Goal: Task Accomplishment & Management: Use online tool/utility

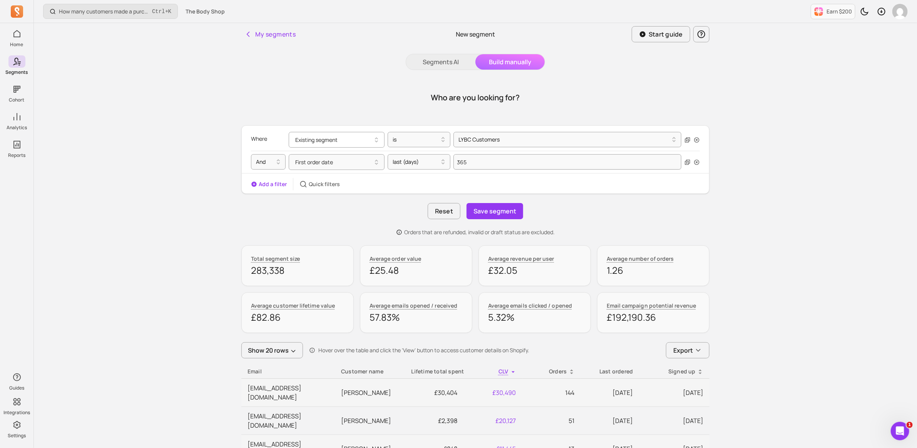
click at [353, 137] on button "Existing segment" at bounding box center [337, 140] width 96 height 16
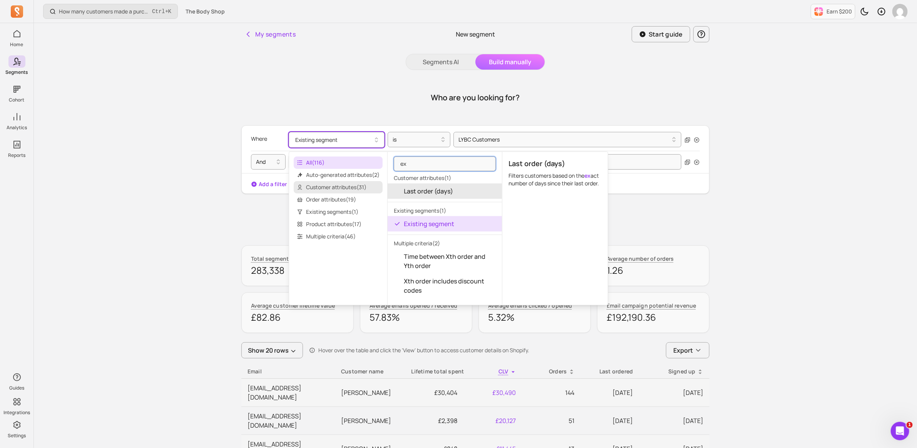
click at [342, 190] on span "Customer attributes ( 31 )" at bounding box center [338, 187] width 89 height 12
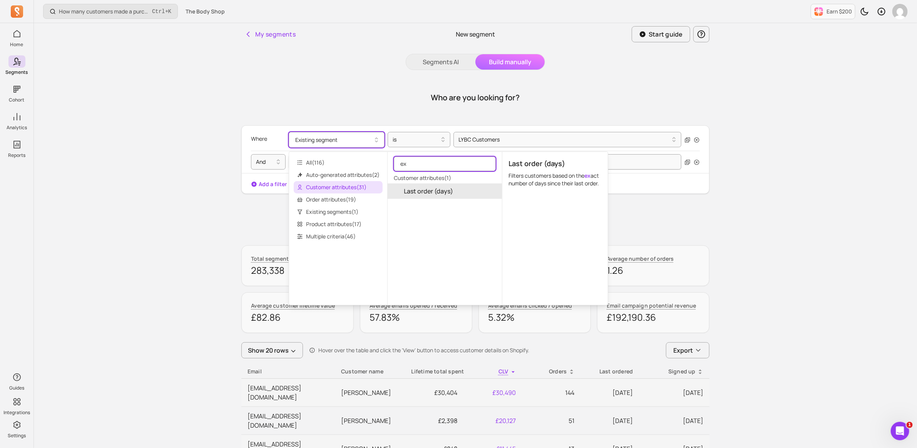
click at [488, 166] on input "ex" at bounding box center [445, 164] width 102 height 15
click at [487, 162] on input "ex" at bounding box center [445, 164] width 102 height 15
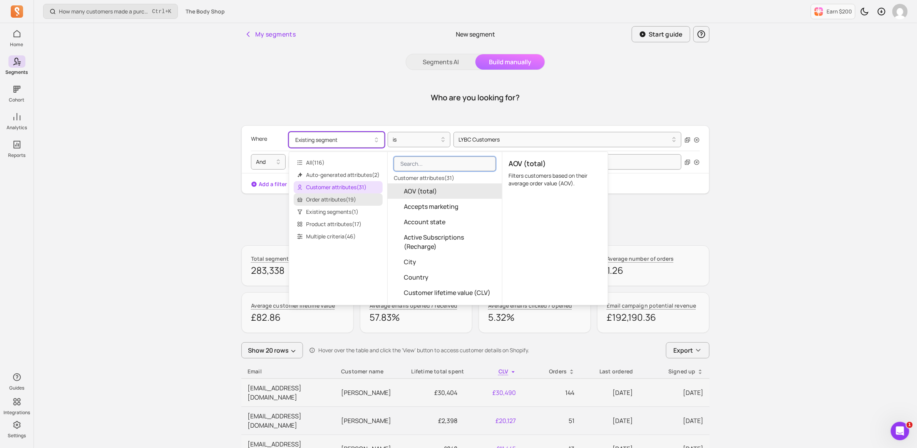
click at [337, 198] on span "Order attributes ( 19 )" at bounding box center [338, 200] width 89 height 12
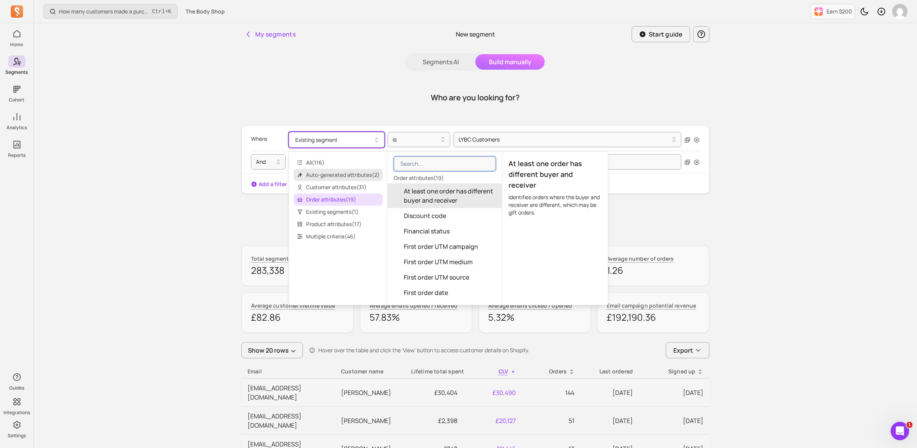
click at [338, 174] on span "Auto-generated attributes ( 2 )" at bounding box center [338, 175] width 89 height 12
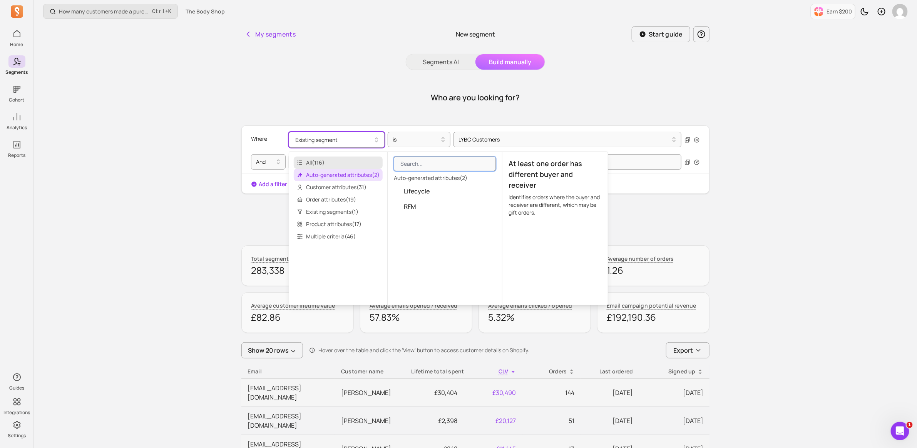
click at [322, 163] on span "All ( 116 )" at bounding box center [338, 163] width 89 height 12
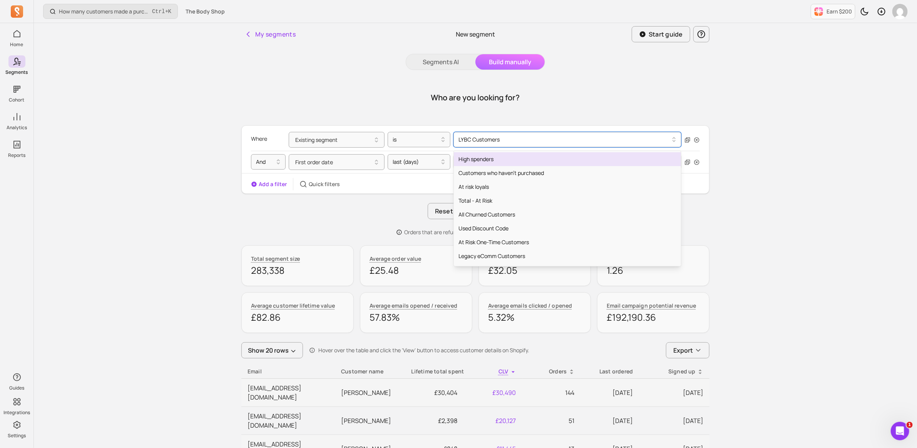
click at [497, 143] on div at bounding box center [564, 139] width 212 height 9
click at [378, 145] on button "Existing segment" at bounding box center [337, 140] width 96 height 16
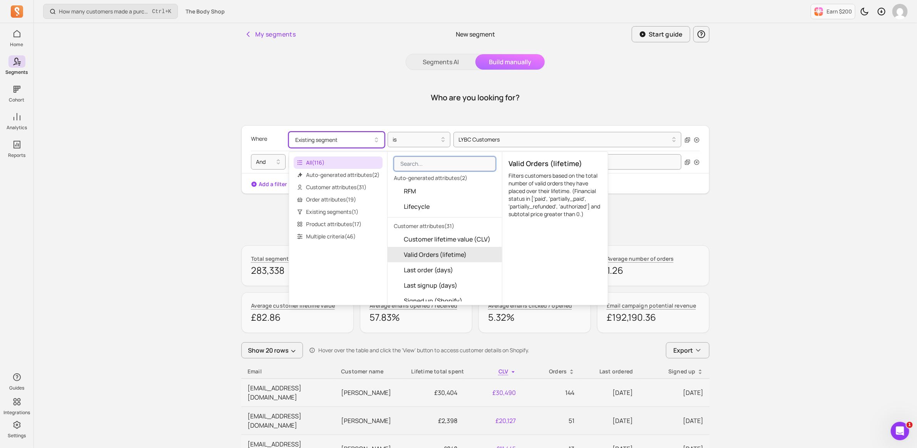
click at [351, 160] on span "All ( 116 )" at bounding box center [338, 163] width 89 height 12
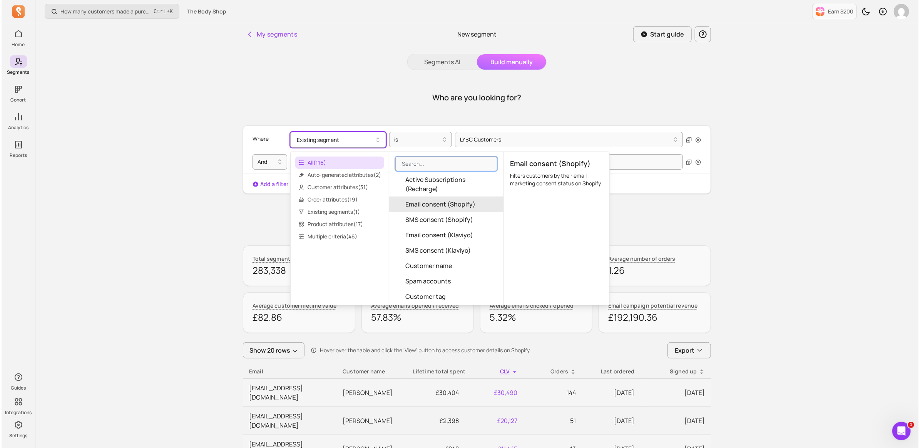
scroll to position [433, 0]
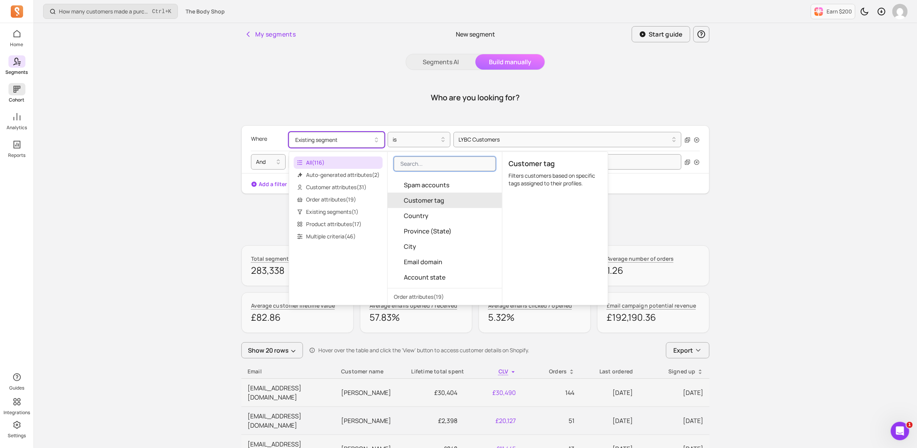
click at [20, 90] on icon at bounding box center [16, 89] width 9 height 9
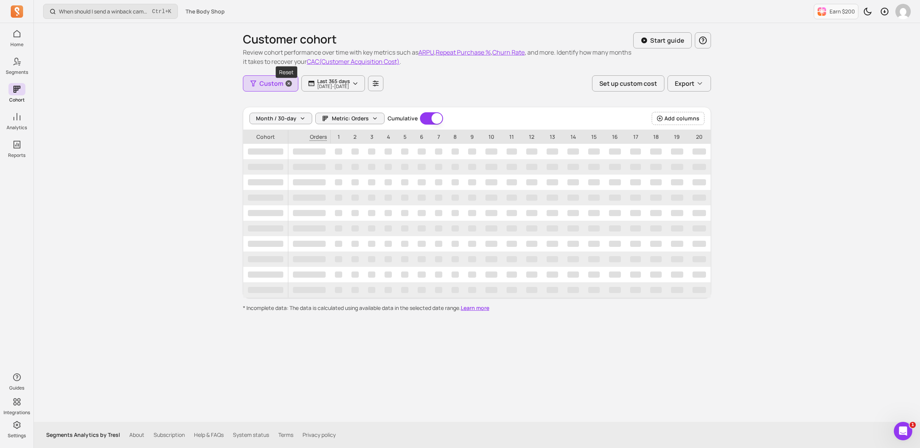
click at [286, 83] on icon "button" at bounding box center [289, 84] width 8 height 8
click at [280, 83] on icon "button" at bounding box center [283, 83] width 6 height 6
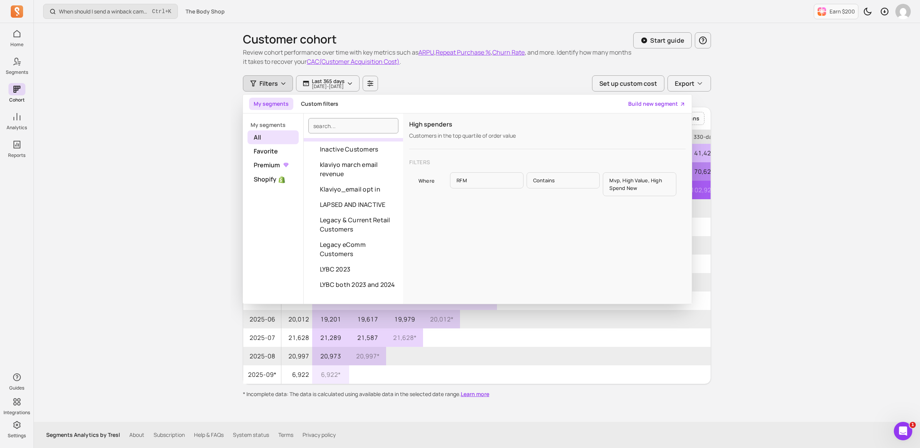
scroll to position [818, 0]
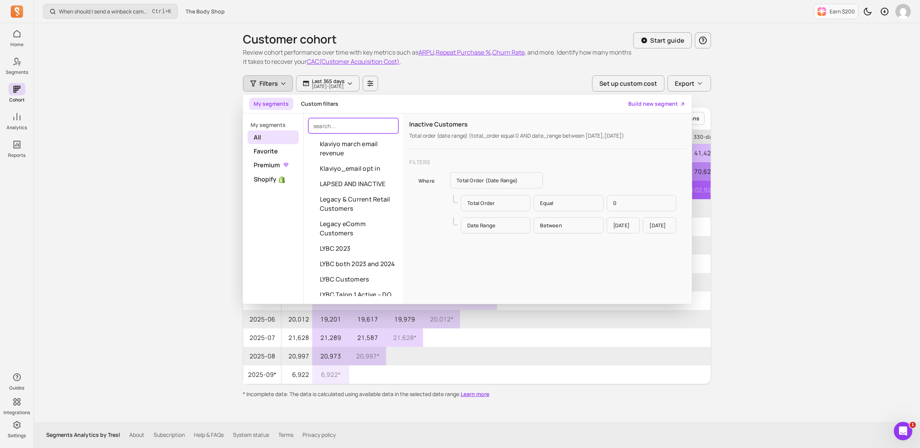
click at [339, 127] on input "search" at bounding box center [353, 125] width 90 height 15
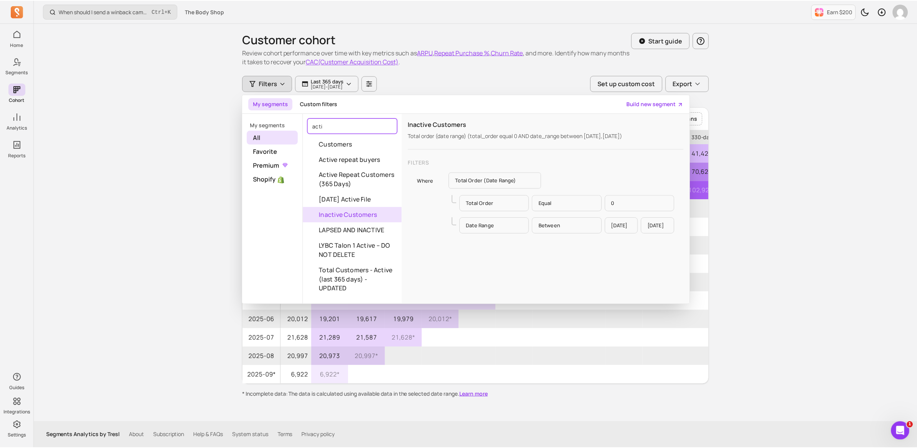
scroll to position [180, 0]
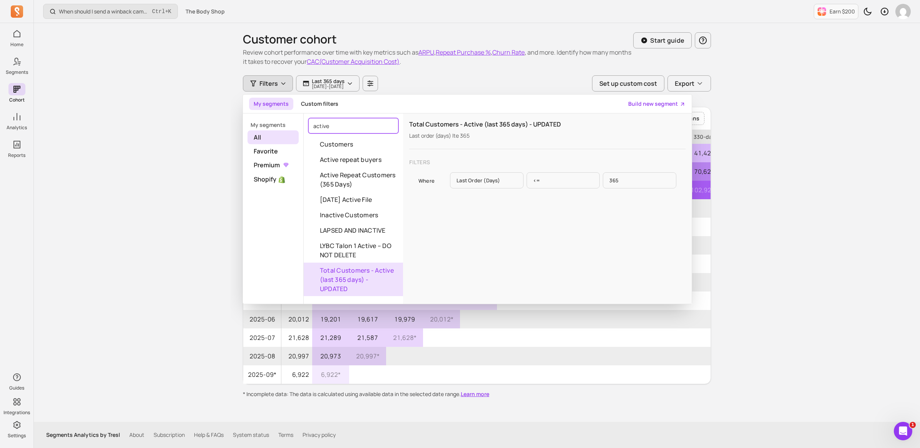
type input "active"
click at [351, 272] on button "Total Customers - Active (last 365 days) - UPDATED" at bounding box center [353, 280] width 99 height 34
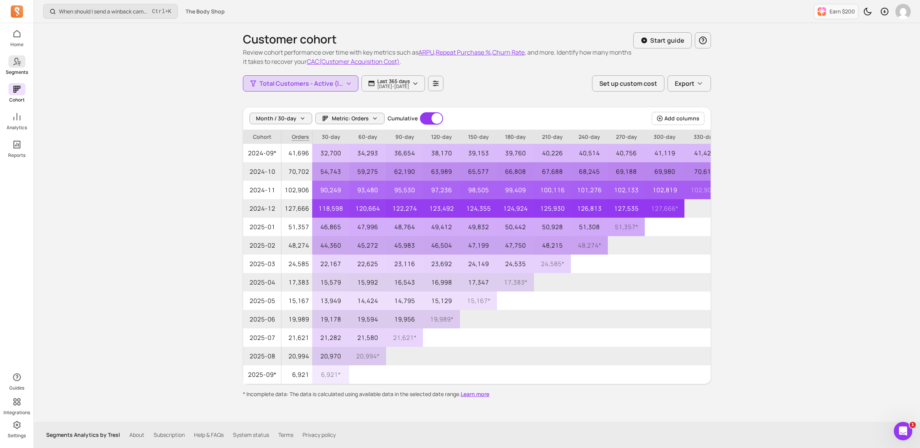
click at [18, 66] on span at bounding box center [16, 61] width 17 height 12
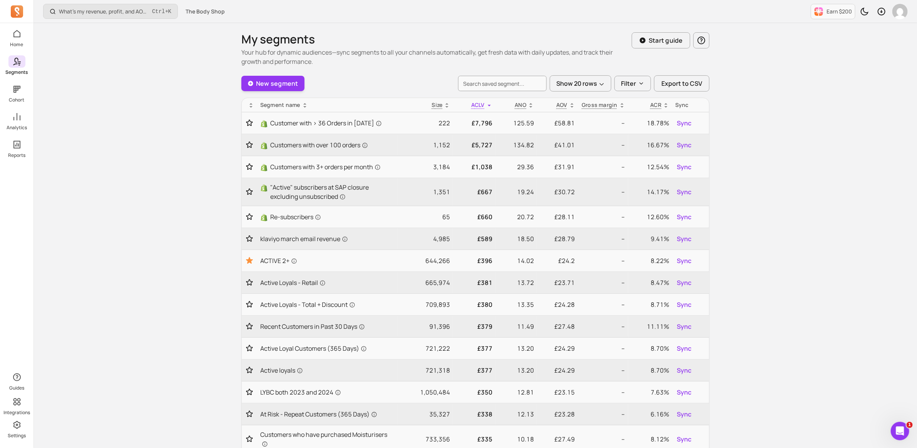
click at [12, 60] on icon at bounding box center [16, 61] width 9 height 9
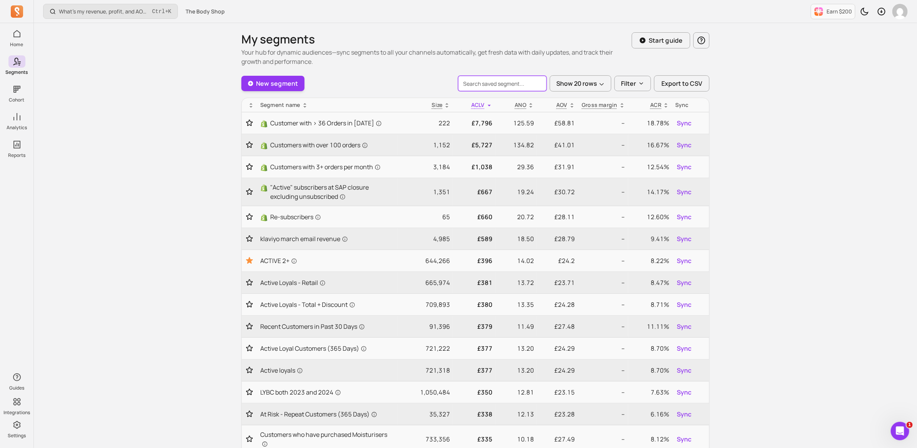
click at [501, 82] on input "search" at bounding box center [502, 83] width 89 height 15
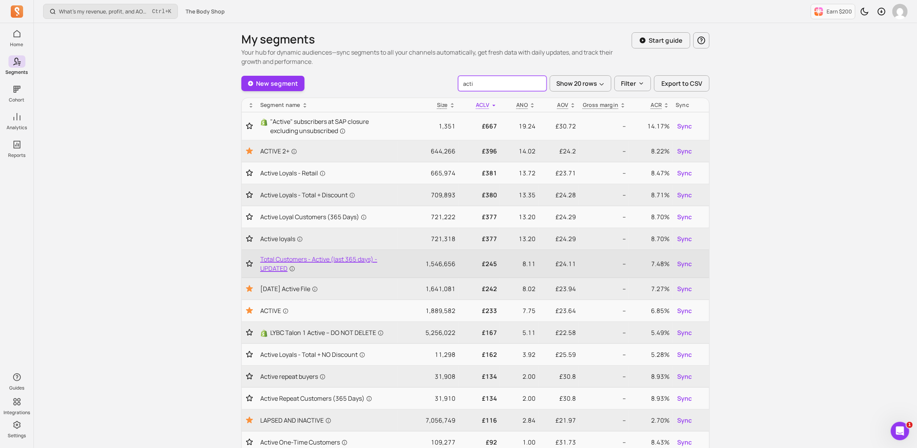
type input "acti"
click at [331, 260] on span "Total Customers - Active (last 365 days) - UPDATED" at bounding box center [327, 264] width 134 height 18
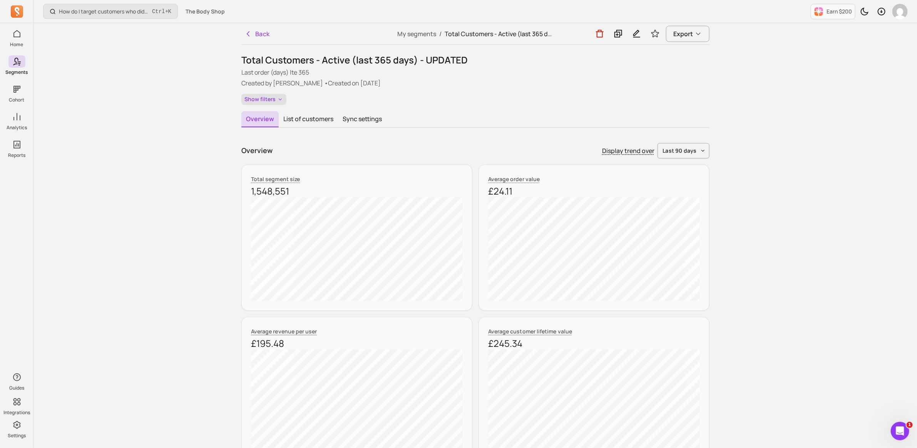
click at [268, 98] on button "Show filters" at bounding box center [263, 99] width 45 height 11
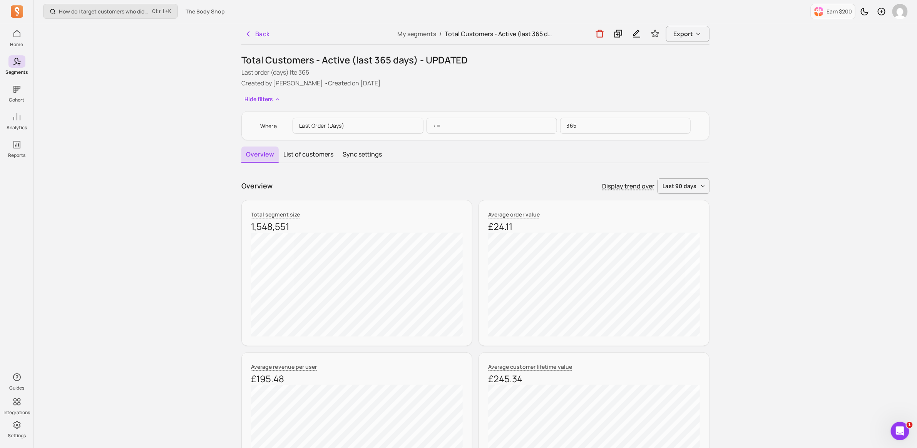
click at [262, 226] on p "1,548,551" at bounding box center [357, 227] width 212 height 12
copy div "1,548,551"
click at [256, 35] on button "Back" at bounding box center [257, 33] width 32 height 15
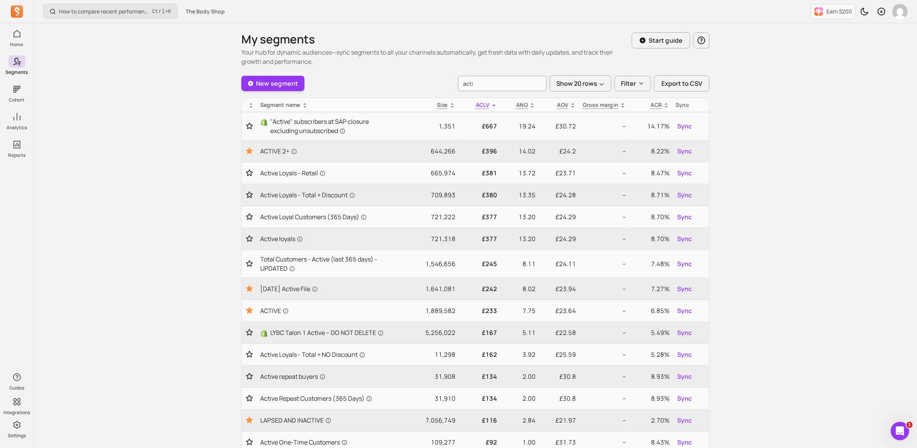
click at [492, 75] on div "acti Show 20 rows Filter Export to CSV" at bounding box center [583, 83] width 251 height 16
drag, startPoint x: 487, startPoint y: 78, endPoint x: 447, endPoint y: 82, distance: 39.9
click at [447, 82] on div "New segment acti Show 20 rows Filter Export to CSV" at bounding box center [475, 83] width 468 height 16
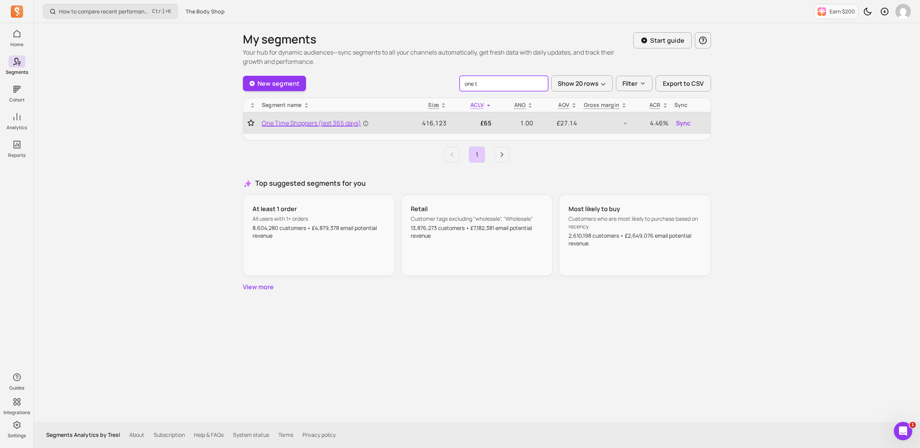
type input "one t"
click at [310, 125] on span "One Time Shoppers (last 365 days)" at bounding box center [315, 123] width 107 height 9
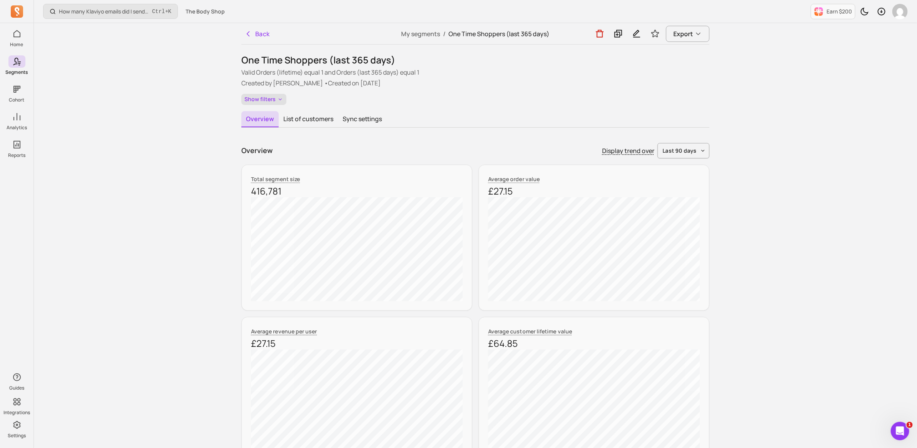
click at [271, 99] on button "Show filters" at bounding box center [263, 99] width 45 height 11
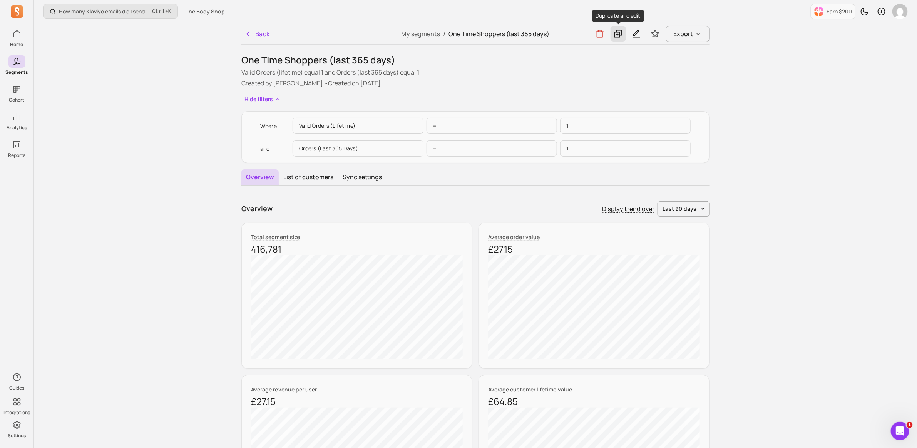
click at [620, 32] on icon at bounding box center [618, 34] width 8 height 8
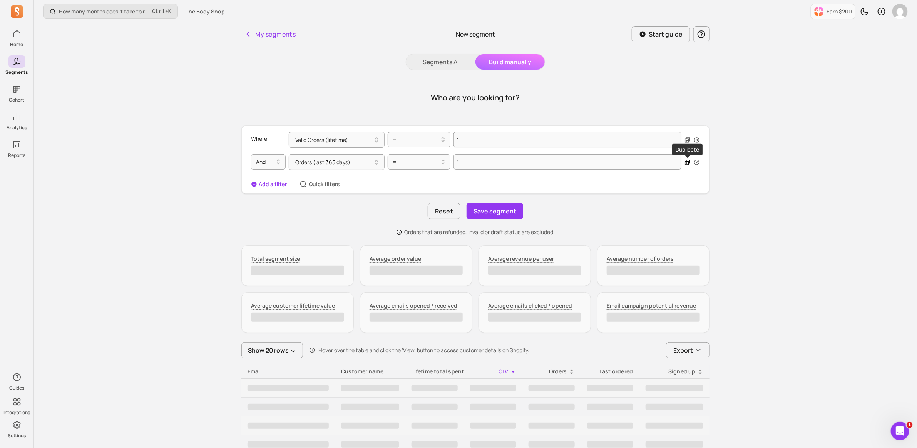
click at [688, 163] on icon "button" at bounding box center [687, 162] width 6 height 6
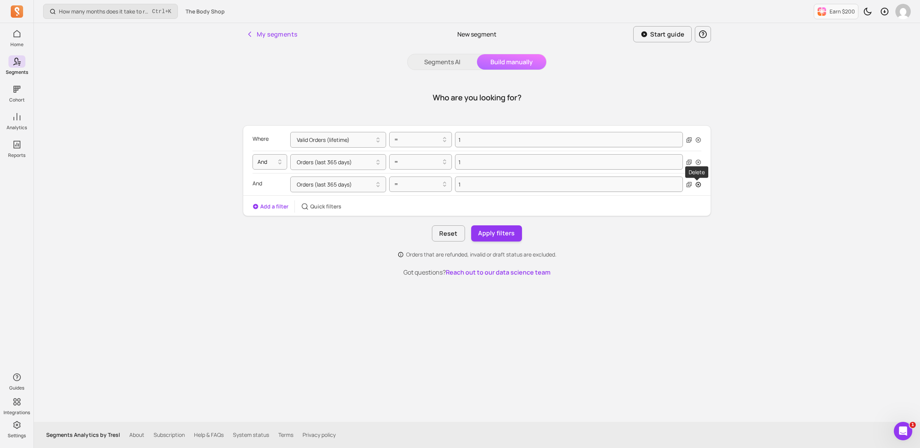
click at [697, 185] on icon "button" at bounding box center [698, 184] width 5 height 5
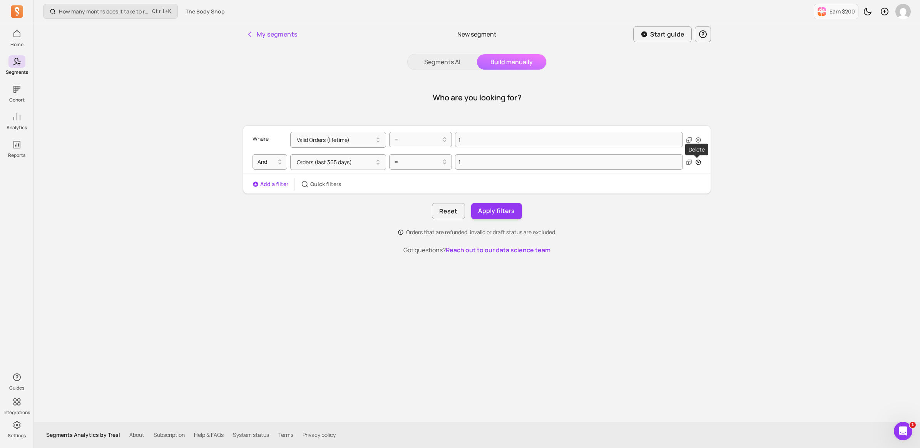
click at [697, 162] on icon "button" at bounding box center [698, 162] width 5 height 5
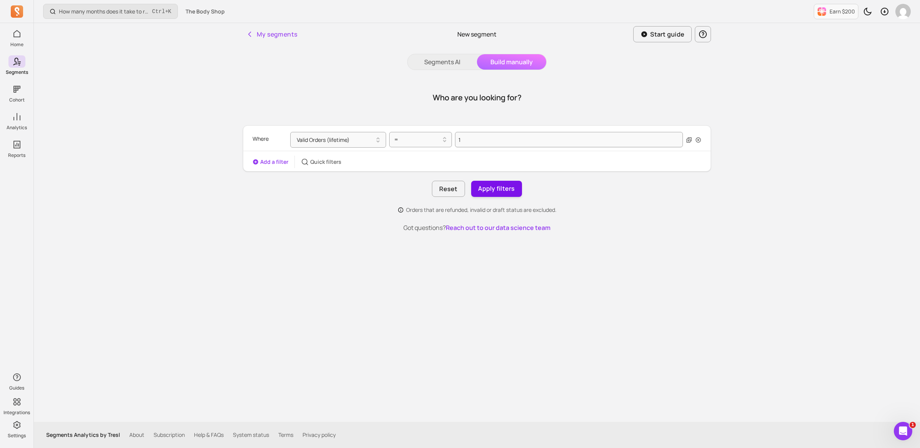
click at [480, 184] on button "Apply filters" at bounding box center [496, 189] width 51 height 16
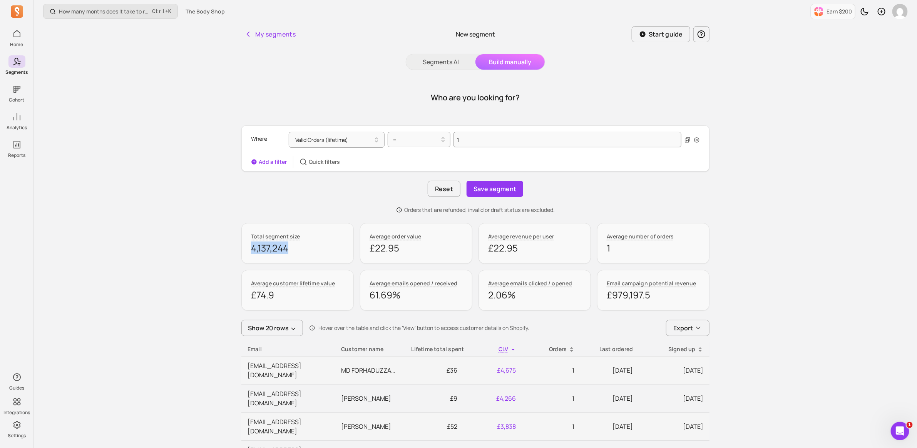
drag, startPoint x: 253, startPoint y: 249, endPoint x: 301, endPoint y: 257, distance: 48.9
click at [301, 257] on div "Total segment size 4,137,244" at bounding box center [297, 243] width 112 height 41
click at [259, 160] on button "Add a filter" at bounding box center [269, 162] width 36 height 8
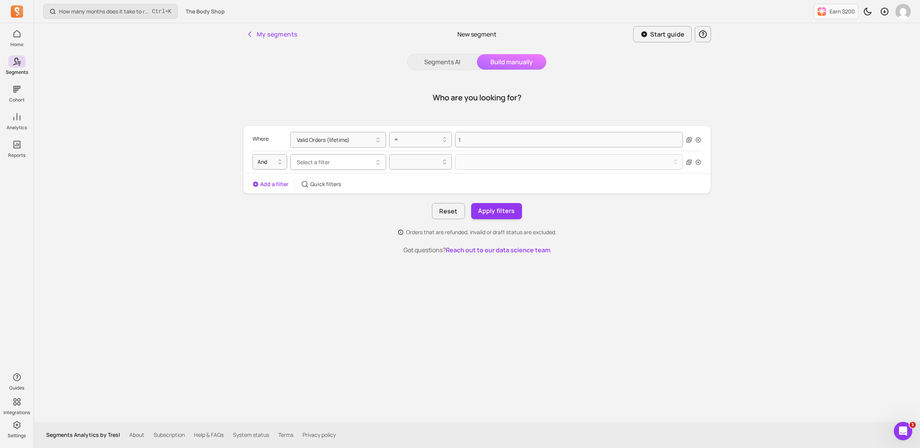
click at [315, 165] on span "Select a filter" at bounding box center [313, 162] width 33 height 7
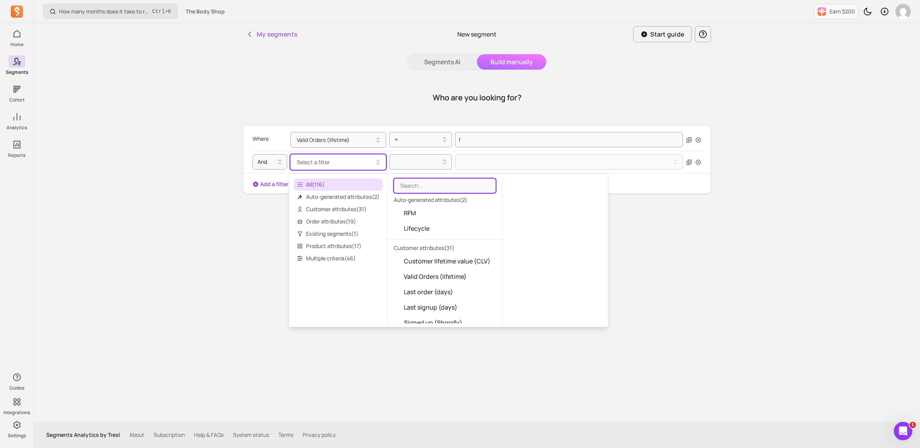
click at [328, 160] on span "Select a filter" at bounding box center [313, 162] width 33 height 7
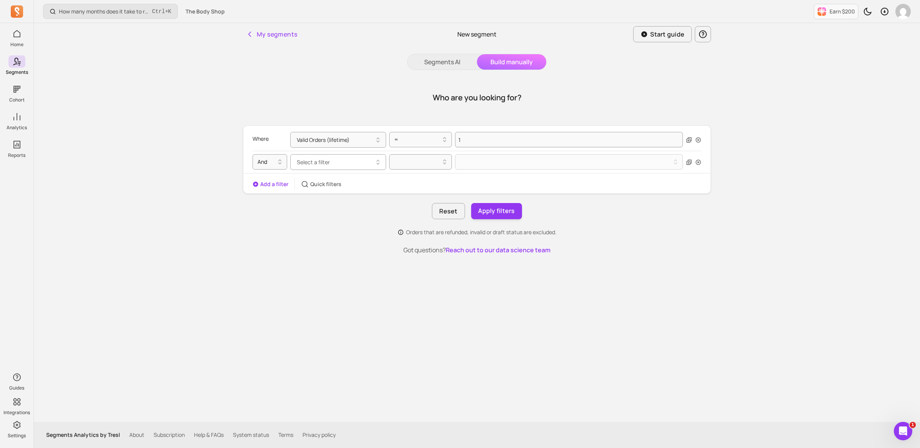
click at [336, 163] on button "Select a filter" at bounding box center [338, 162] width 96 height 16
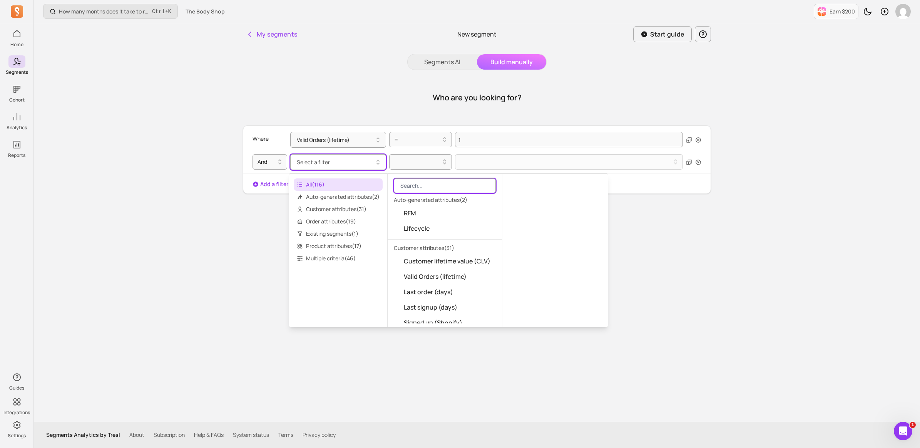
click at [408, 184] on input "search" at bounding box center [445, 186] width 102 height 15
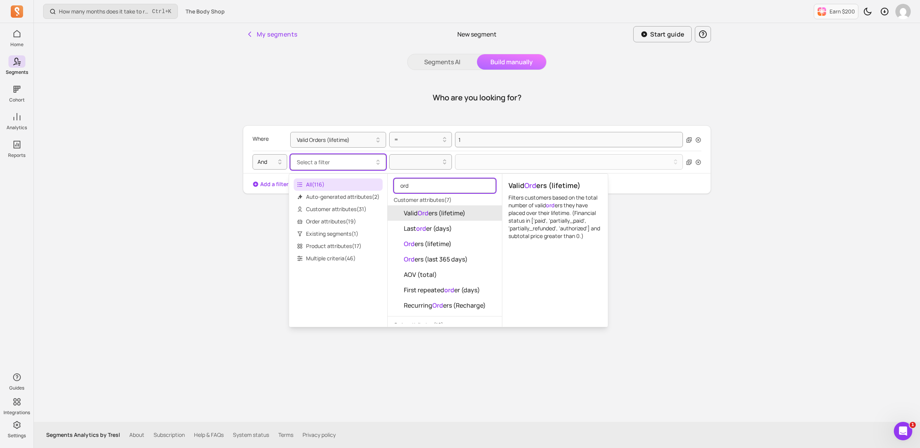
click at [420, 186] on input "ord" at bounding box center [445, 186] width 102 height 15
drag, startPoint x: 422, startPoint y: 185, endPoint x: 410, endPoint y: 182, distance: 12.4
click at [386, 181] on div "All ( 116 ) Auto-generated attributes ( 2 ) Customer attributes ( 31 ) Order at…" at bounding box center [449, 251] width 320 height 154
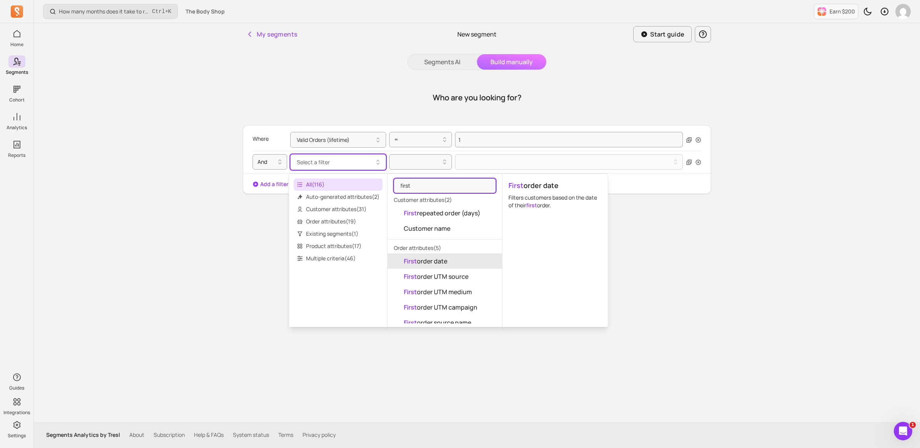
type input "first"
click at [445, 259] on span "First order date" at bounding box center [426, 261] width 44 height 9
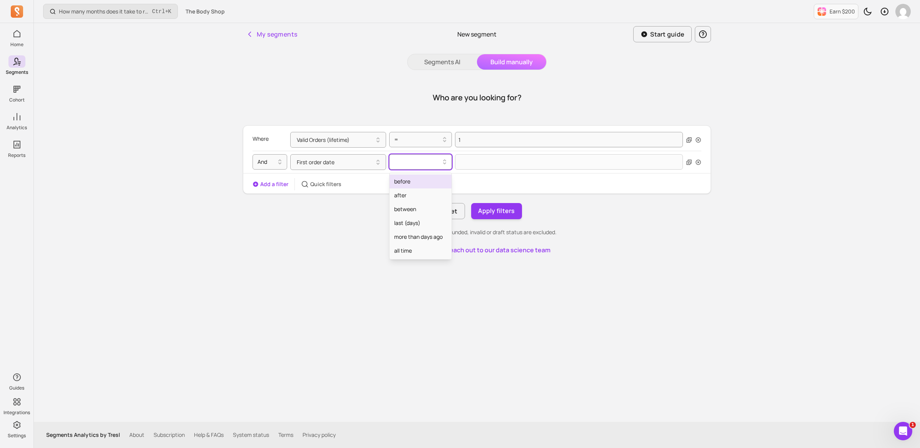
click at [409, 162] on div at bounding box center [417, 161] width 47 height 9
drag, startPoint x: 414, startPoint y: 208, endPoint x: 405, endPoint y: 198, distance: 13.9
click at [405, 198] on div "before after between last (days) more than days ago all time" at bounding box center [421, 216] width 62 height 86
click at [405, 197] on div "after" at bounding box center [421, 196] width 62 height 14
click at [506, 166] on input "text" at bounding box center [569, 162] width 228 height 16
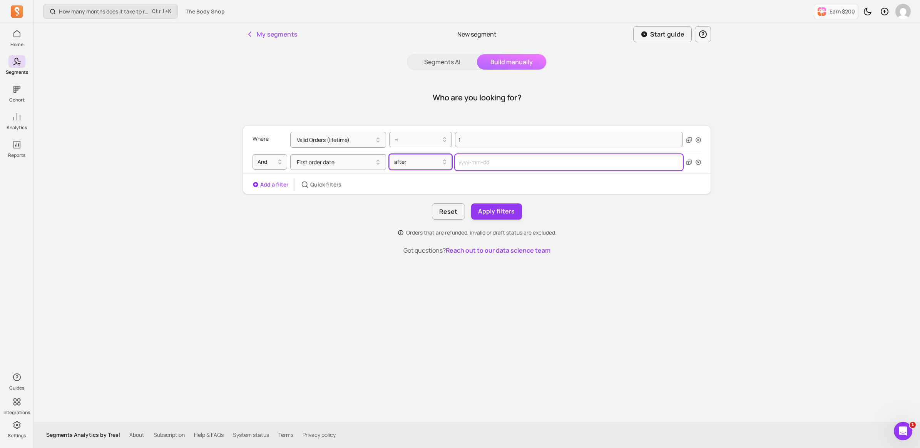
select select "2025"
select select "September"
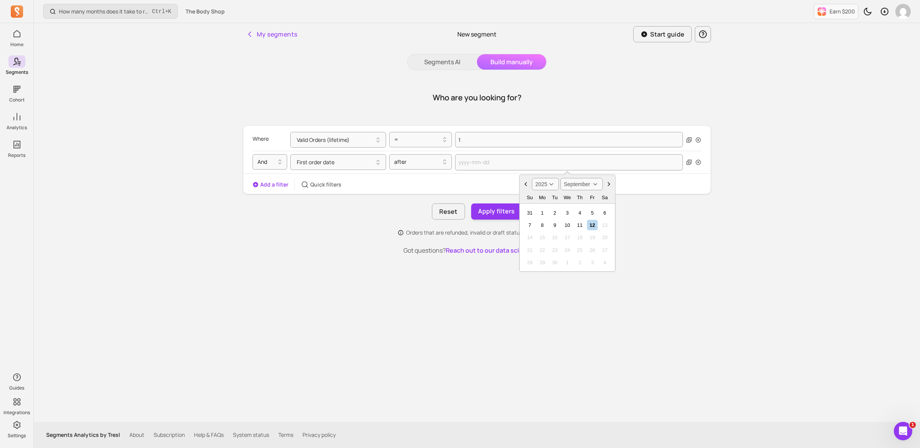
click at [548, 182] on select "2000 2001 2002 2003 2004 2005 2006 2007 2008 2009 2010 2011 2012 2013 2014 2015…" at bounding box center [545, 184] width 27 height 12
select select "2022"
click at [532, 178] on select "2000 2001 2002 2003 2004 2005 2006 2007 2008 2009 2010 2011 2012 2013 2014 2015…" at bounding box center [545, 184] width 27 height 12
click at [541, 236] on div "12" at bounding box center [542, 238] width 10 height 10
type input "2022-09-12"
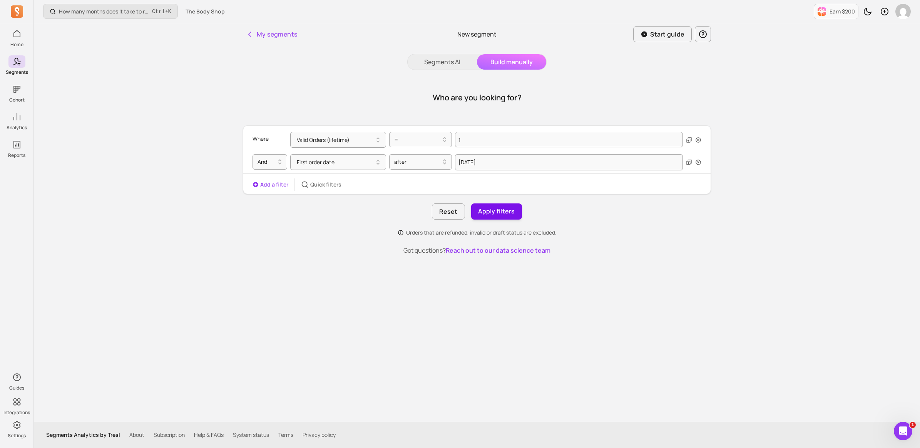
click at [493, 211] on button "Apply filters" at bounding box center [496, 212] width 51 height 16
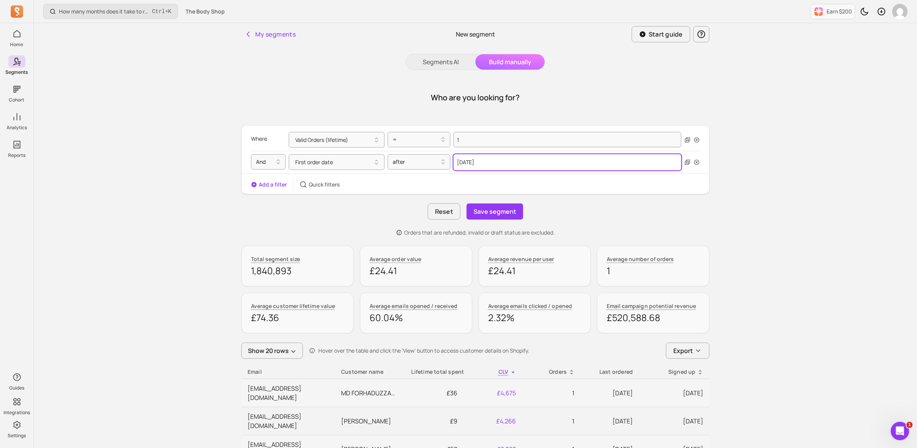
click at [486, 159] on input "2022-09-12" at bounding box center [567, 162] width 228 height 16
select select "2022"
select select "September"
click at [553, 184] on select "2000 2001 2002 2003 2004 2005 2006 2007 2008 2009 2010 2011 2012 2013 2014 2015…" at bounding box center [545, 184] width 27 height 12
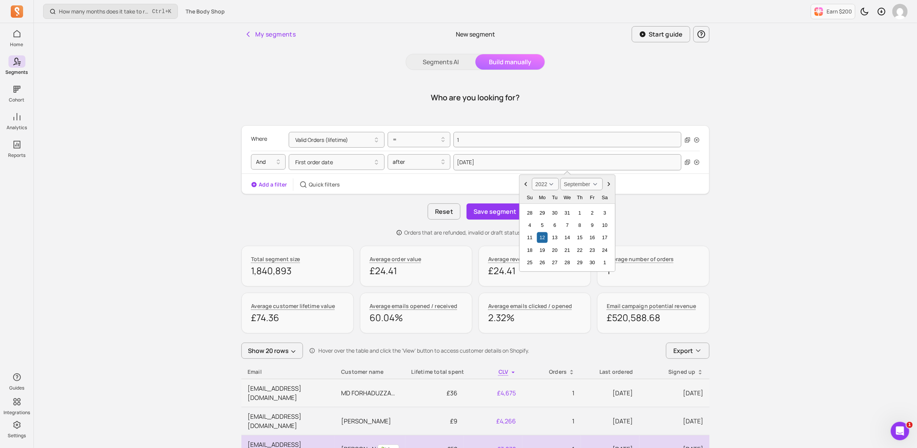
select select "2024"
click at [532, 178] on select "2000 2001 2002 2003 2004 2005 2006 2007 2008 2009 2010 2011 2012 2013 2014 2015…" at bounding box center [545, 184] width 27 height 12
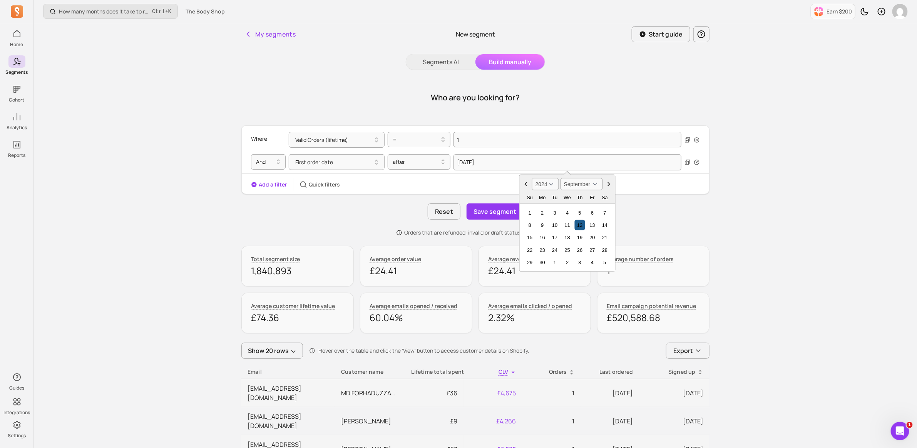
click at [580, 228] on div "12" at bounding box center [580, 225] width 10 height 10
type input "2024-09-12"
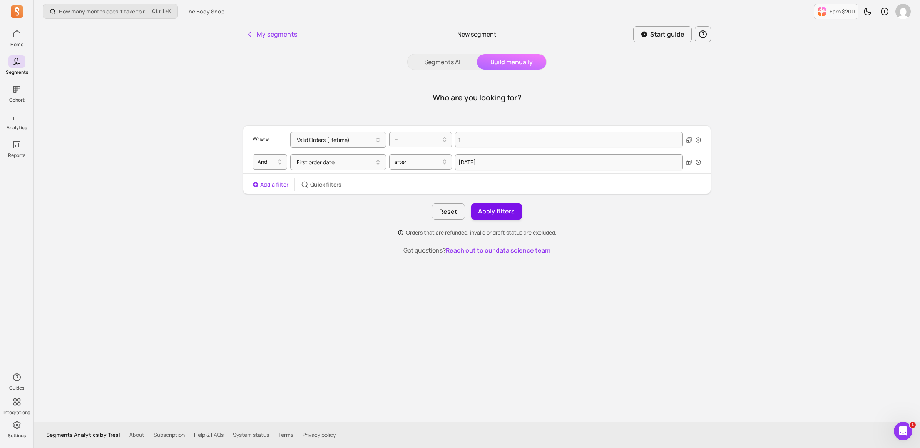
click at [495, 214] on button "Apply filters" at bounding box center [496, 212] width 51 height 16
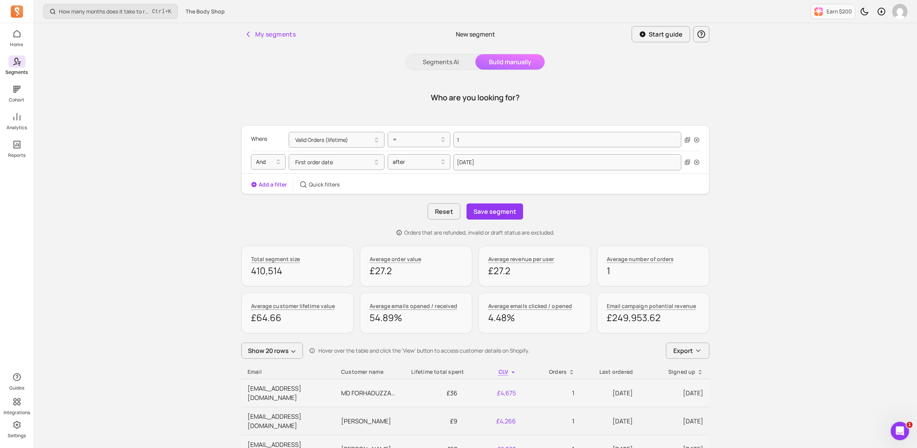
click at [19, 70] on p "Segments" at bounding box center [17, 72] width 22 height 6
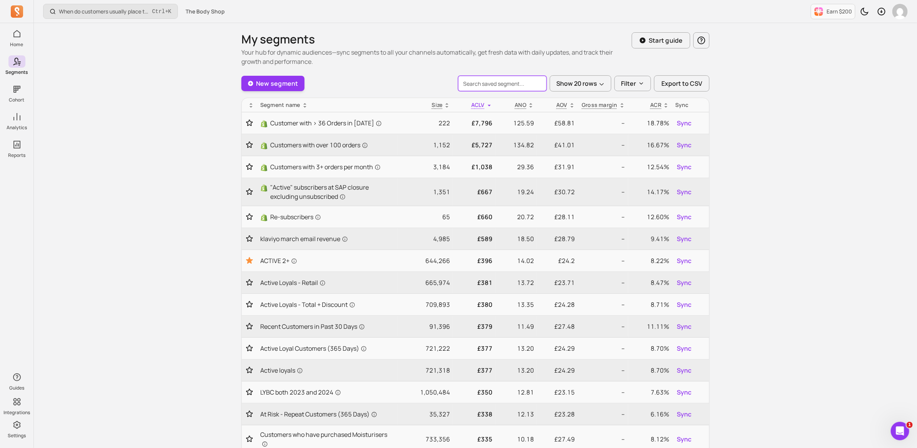
click at [500, 88] on input "search" at bounding box center [502, 83] width 89 height 15
type input "lybc"
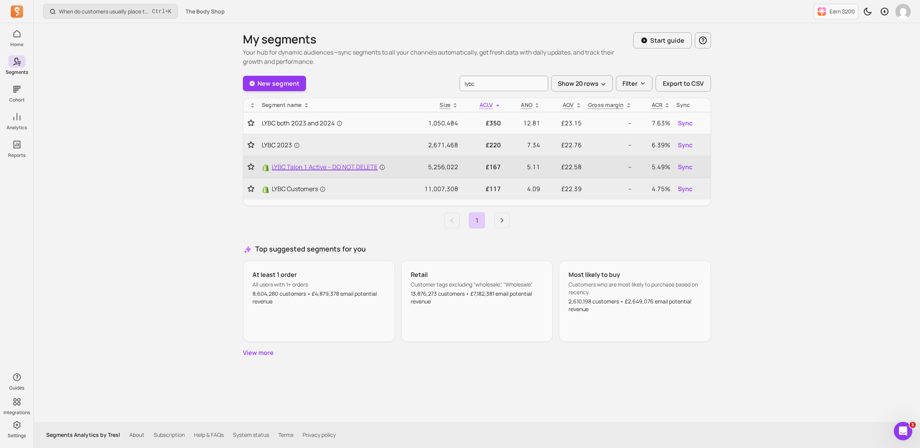
click at [330, 166] on span "LYBC Talon 1 Active – DO NOT DELETE" at bounding box center [329, 166] width 114 height 9
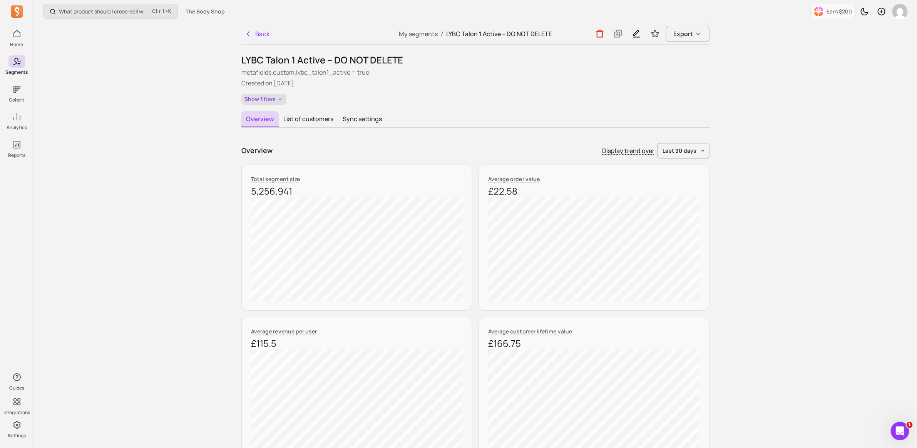
click at [264, 98] on button "Show filters" at bounding box center [263, 99] width 45 height 11
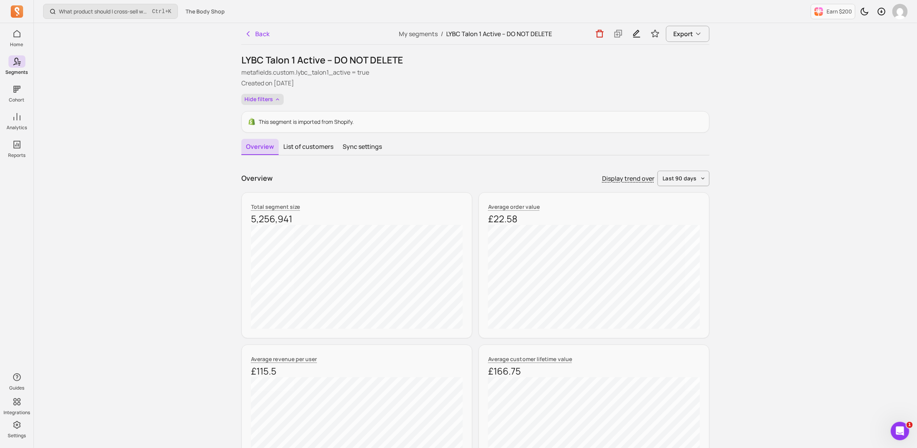
click at [255, 99] on button "Hide filters" at bounding box center [262, 99] width 42 height 11
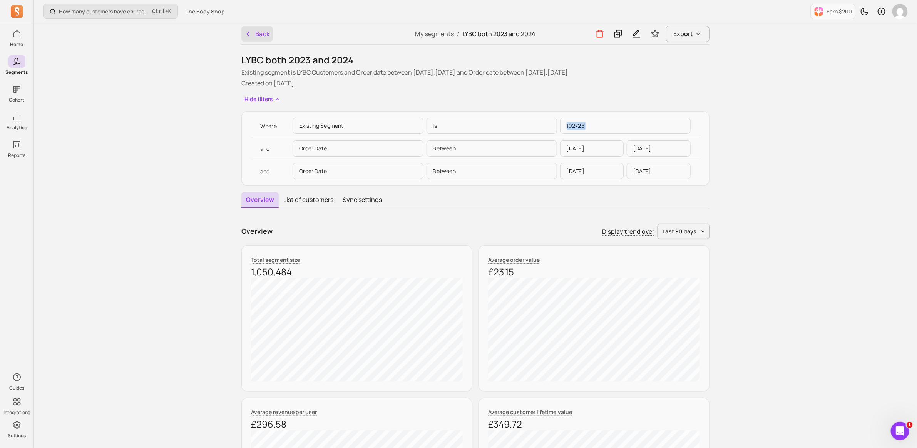
click at [266, 33] on button "Back" at bounding box center [257, 33] width 32 height 15
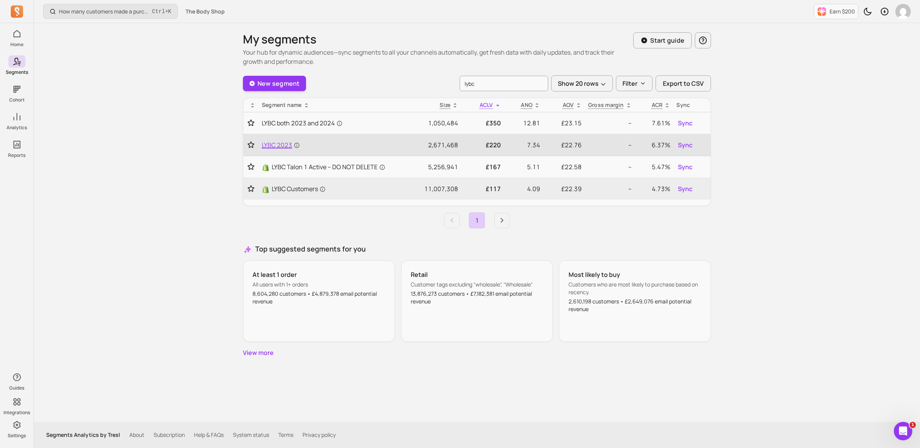
click at [277, 144] on span "LYBC 2023" at bounding box center [281, 145] width 38 height 9
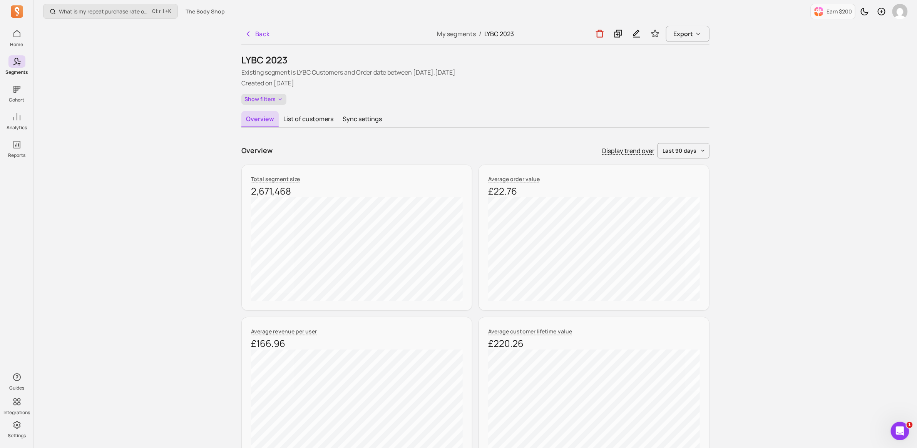
click at [282, 99] on icon "button" at bounding box center [280, 99] width 6 height 7
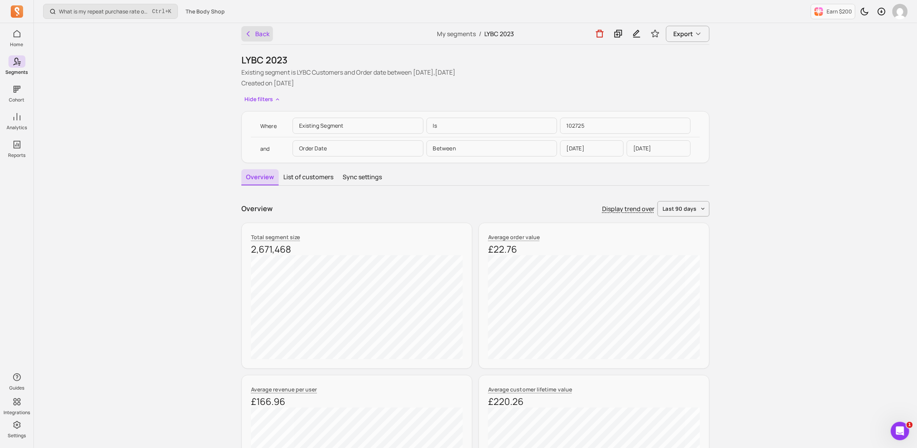
click at [266, 35] on button "Back" at bounding box center [257, 33] width 32 height 15
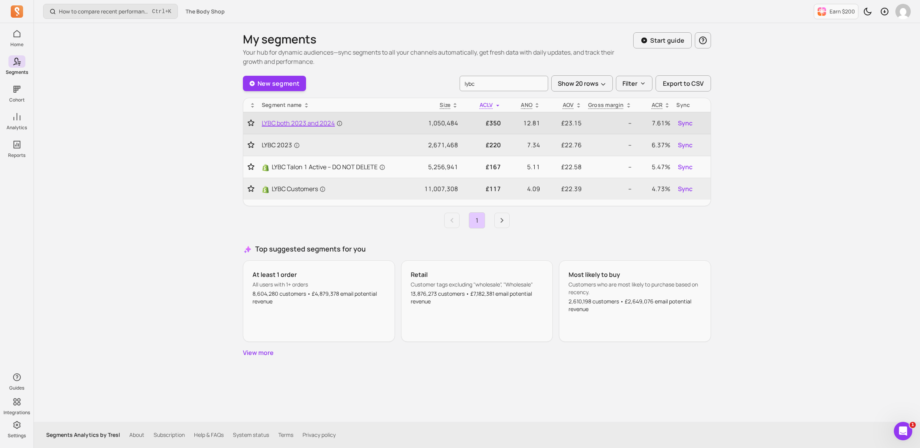
click at [304, 123] on span "LYBC both 2023 and 2024" at bounding box center [302, 123] width 81 height 9
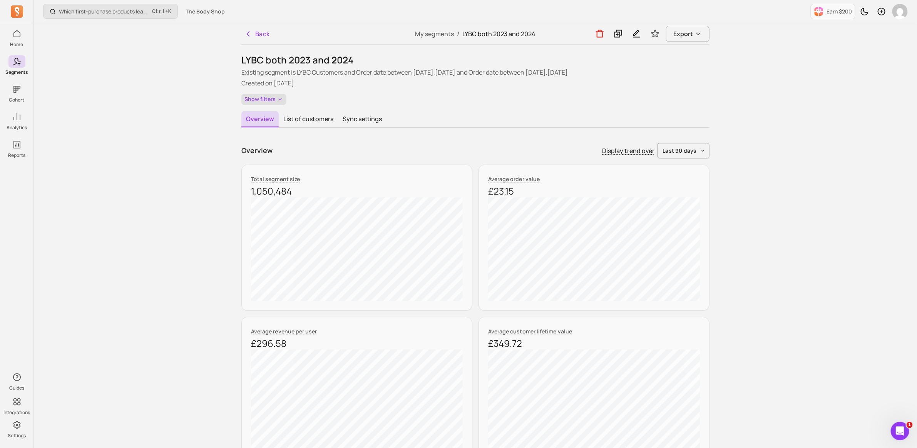
click at [269, 95] on button "Show filters" at bounding box center [263, 99] width 45 height 11
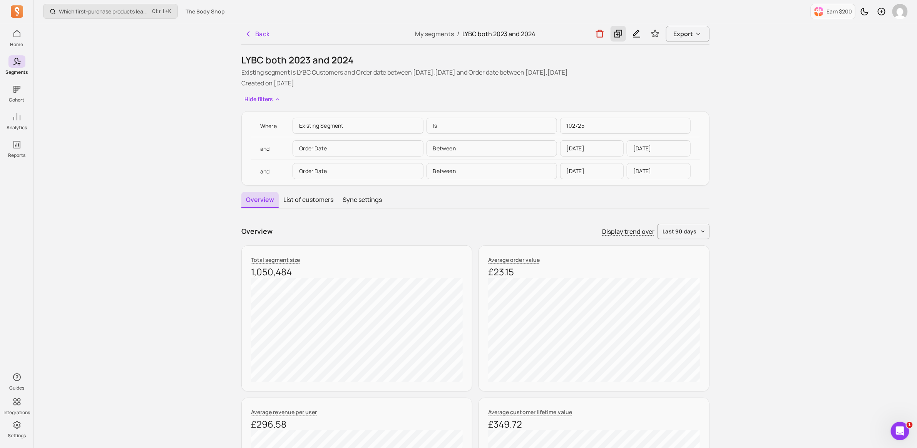
click at [618, 35] on icon at bounding box center [618, 34] width 9 height 10
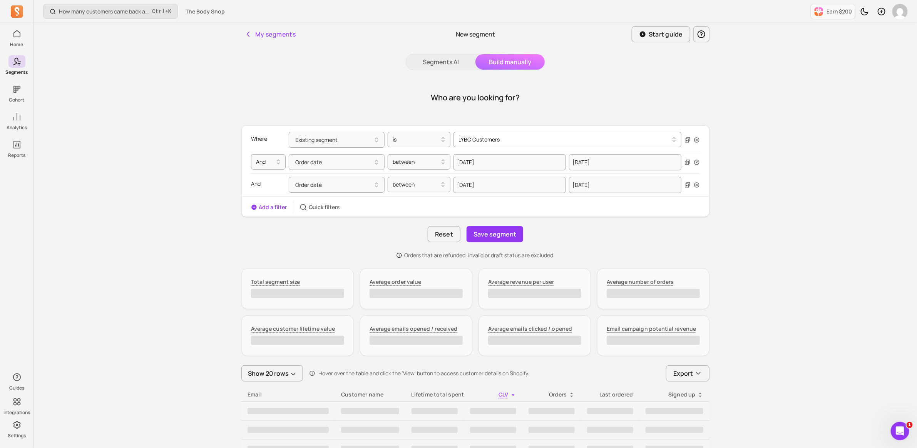
click at [469, 139] on div at bounding box center [564, 139] width 212 height 9
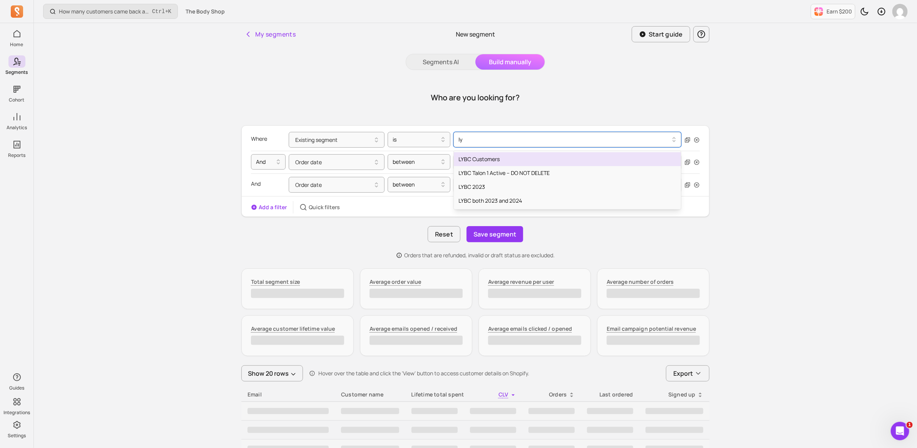
type input "lyb"
click at [522, 172] on div "LYBC Talon 1 Active – DO NOT DELETE" at bounding box center [567, 173] width 227 height 14
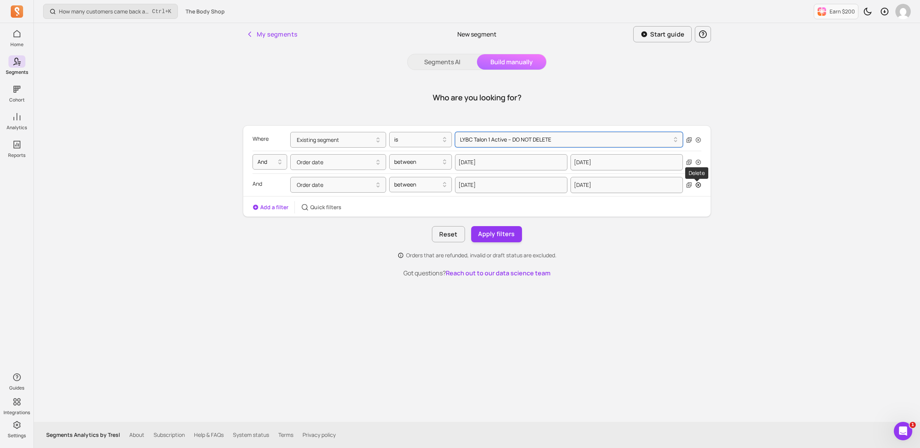
click at [695, 184] on icon "button" at bounding box center [698, 185] width 6 height 6
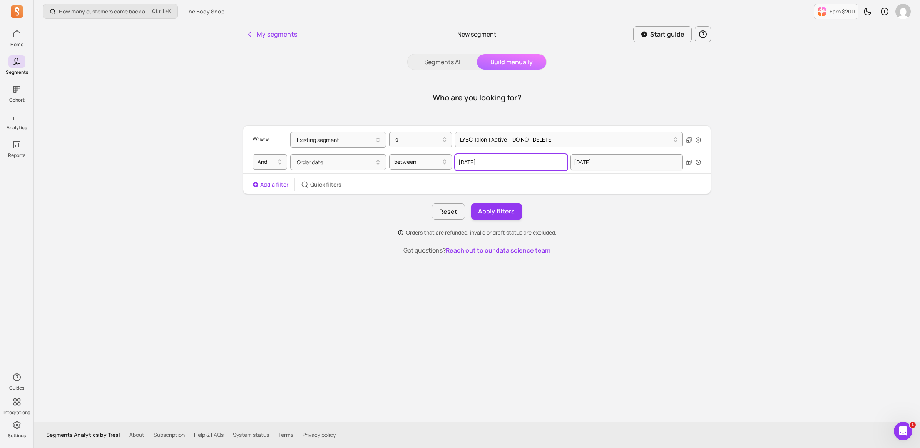
click at [500, 158] on input "[DATE]" at bounding box center [511, 162] width 112 height 16
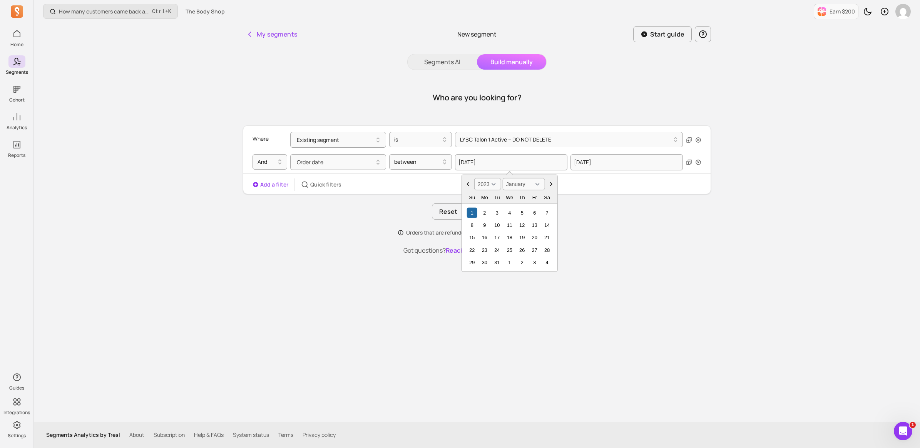
click at [490, 181] on select "2000 2001 2002 2003 2004 2005 2006 2007 2008 2009 2010 2011 2012 2013 2014 2015…" at bounding box center [487, 184] width 27 height 12
select select "2024"
click at [474, 178] on select "2000 2001 2002 2003 2004 2005 2006 2007 2008 2009 2010 2011 2012 2013 2014 2015…" at bounding box center [487, 184] width 27 height 12
click at [513, 185] on select "January February March April May June July August September October November De…" at bounding box center [524, 184] width 42 height 12
select select "September"
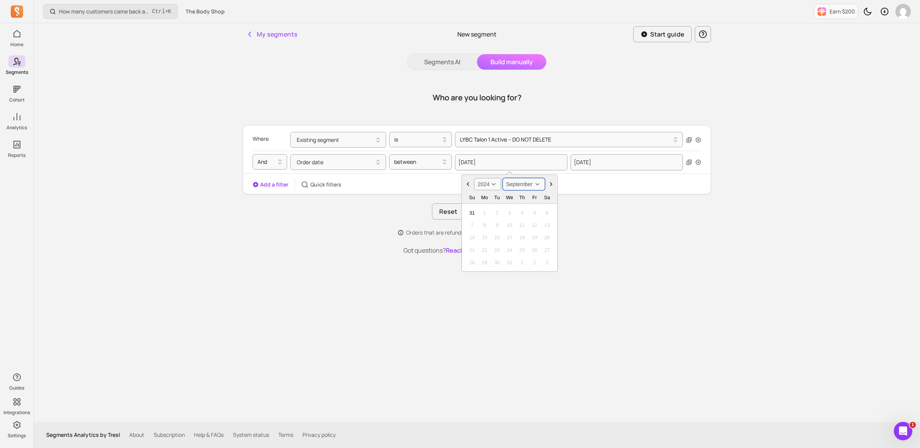
click at [503, 178] on select "January February March April May June July August September October November De…" at bounding box center [524, 184] width 42 height 12
click at [471, 211] on div "1" at bounding box center [472, 212] width 10 height 10
click at [488, 183] on select "2000 2001 2002 2003 2004 2005 2006 2007 2008 2009 2010 2011 2012 2013 2014 2015…" at bounding box center [487, 184] width 27 height 12
select select "2023"
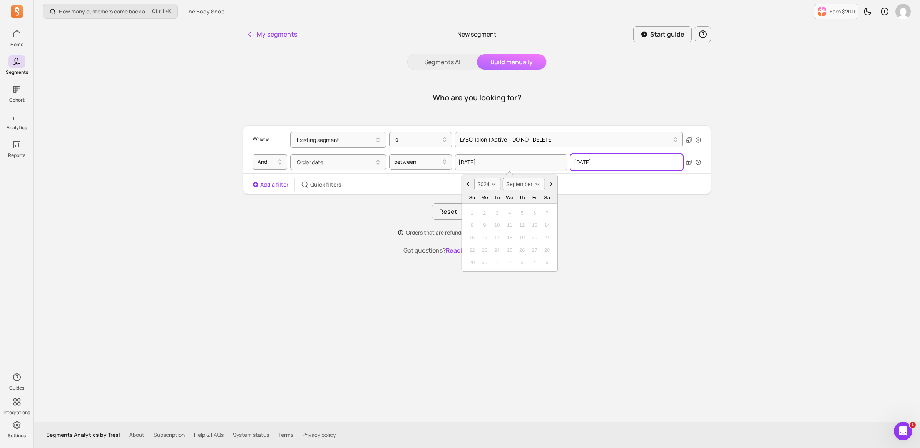
select select "December"
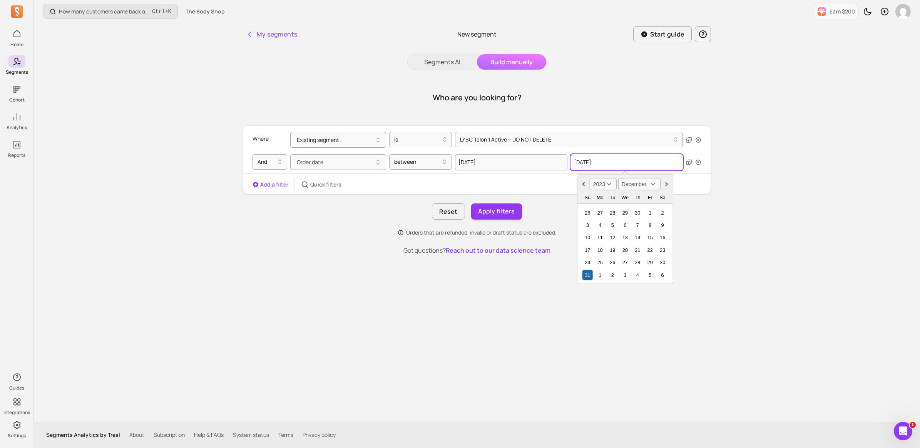
click at [588, 160] on input "[DATE]" at bounding box center [627, 162] width 112 height 16
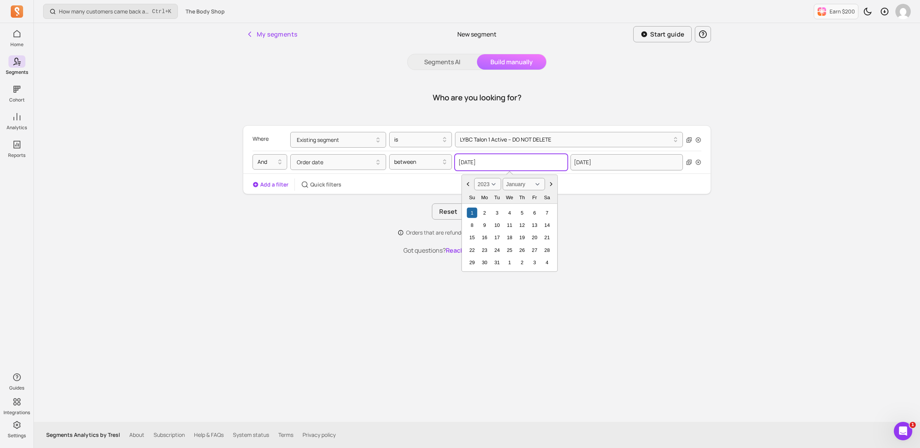
click at [467, 164] on input "[DATE]" at bounding box center [511, 162] width 112 height 16
click at [497, 184] on select "2000 2001 2002 2003 2004 2005 2006 2007 2008 2009 2010 2011 2012 2013 2014 2015…" at bounding box center [487, 184] width 27 height 12
select select "2024"
click at [474, 178] on select "2000 2001 2002 2003 2004 2005 2006 2007 2008 2009 2010 2011 2012 2013 2014 2015…" at bounding box center [487, 184] width 27 height 12
click at [607, 162] on input "[DATE]" at bounding box center [627, 162] width 112 height 16
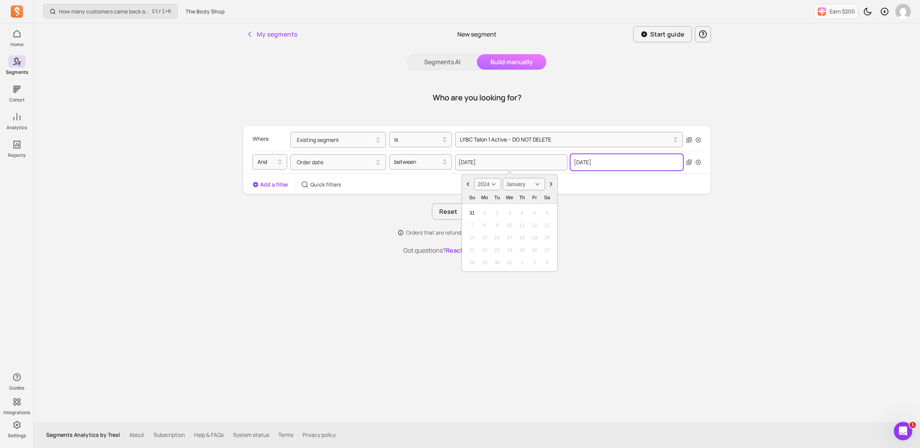
select select "2023"
select select "December"
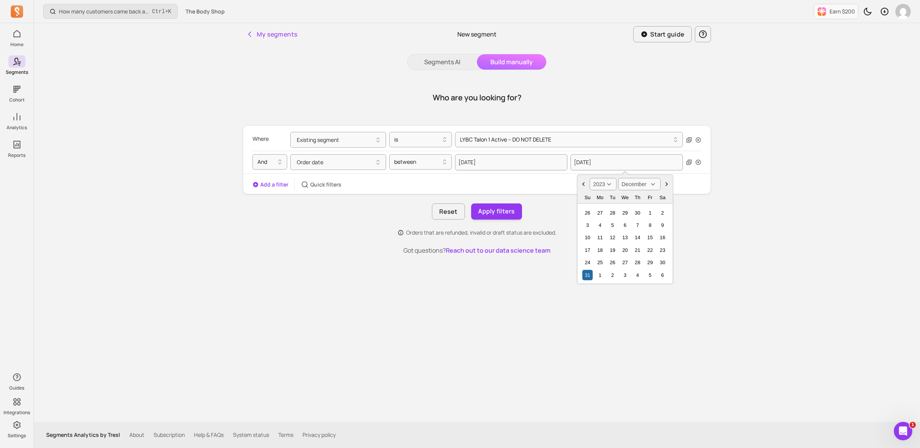
click at [611, 183] on select "2000 2001 2002 2003 2004 2005 2006 2007 2008 2009 2010 2011 2012 2013 2014 2015…" at bounding box center [603, 184] width 27 height 12
select select "2025"
click at [590, 178] on select "2000 2001 2002 2003 2004 2005 2006 2007 2008 2009 2010 2011 2012 2013 2014 2015…" at bounding box center [603, 184] width 27 height 12
click at [641, 183] on select "January February March April May June July August September October November De…" at bounding box center [639, 184] width 42 height 12
select select "August"
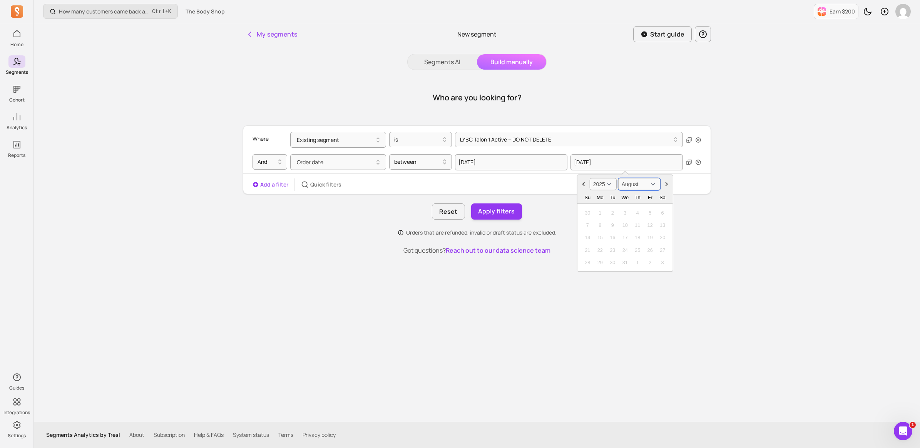
click at [618, 178] on select "January February March April May June July August September October November De…" at bounding box center [639, 184] width 42 height 12
click at [584, 275] on div "31" at bounding box center [587, 275] width 10 height 10
type input "[DATE]"
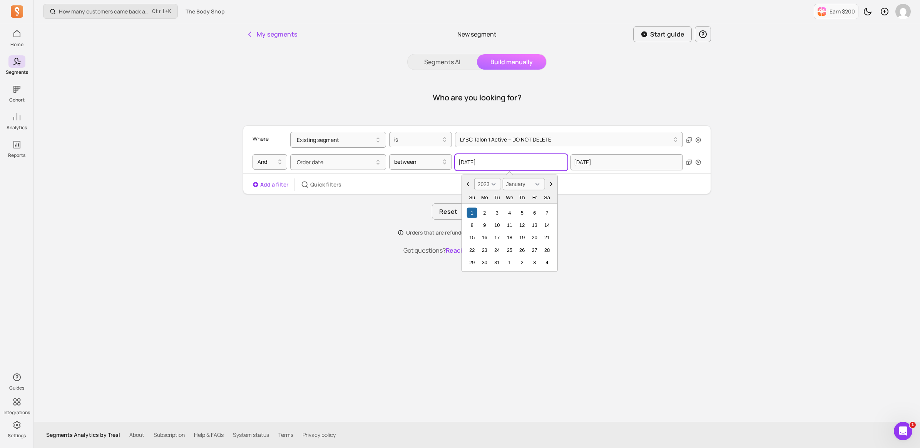
click at [501, 164] on input "[DATE]" at bounding box center [511, 162] width 112 height 16
click at [493, 183] on select "2000 2001 2002 2003 2004 2005 2006 2007 2008 2009 2010 2011 2012 2013 2014 2015…" at bounding box center [487, 184] width 27 height 12
select select "2024"
click at [474, 178] on select "2000 2001 2002 2003 2004 2005 2006 2007 2008 2009 2010 2011 2012 2013 2014 2015…" at bounding box center [487, 184] width 27 height 12
click at [535, 187] on select "January February March April May June July August September October November De…" at bounding box center [524, 184] width 42 height 12
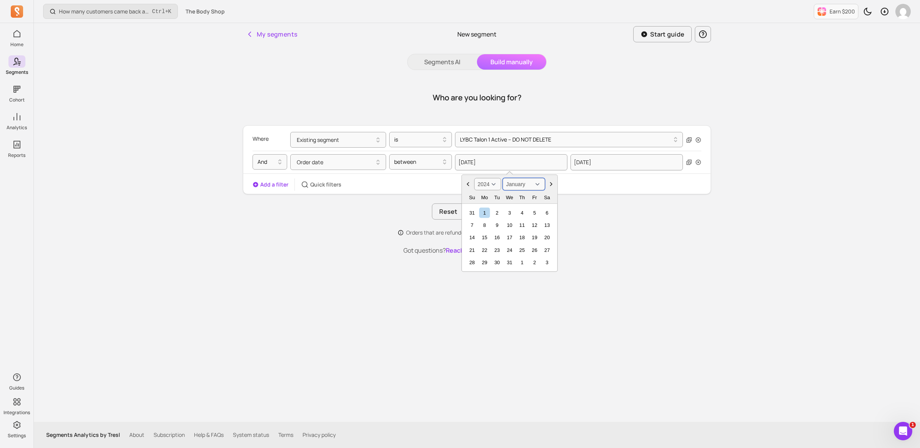
select select "September"
click at [503, 178] on select "January February March April May June July August September October November De…" at bounding box center [524, 184] width 42 height 12
click at [472, 212] on div "1" at bounding box center [472, 212] width 10 height 10
type input "[DATE]"
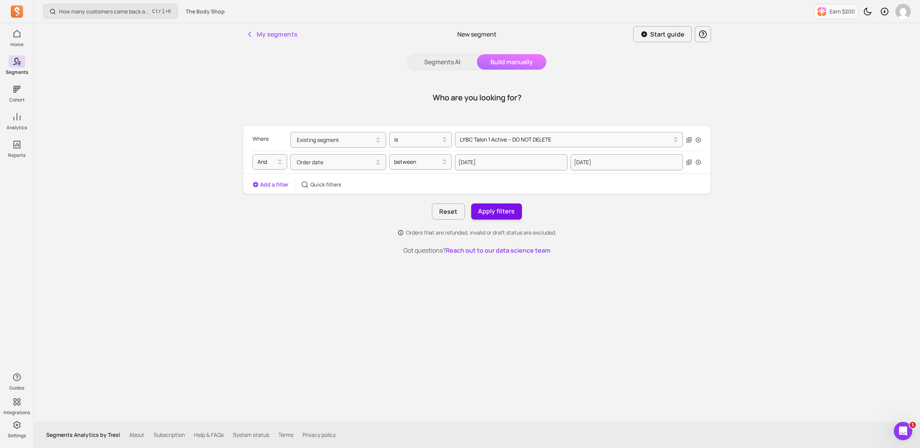
click at [501, 212] on button "Apply filters" at bounding box center [496, 212] width 51 height 16
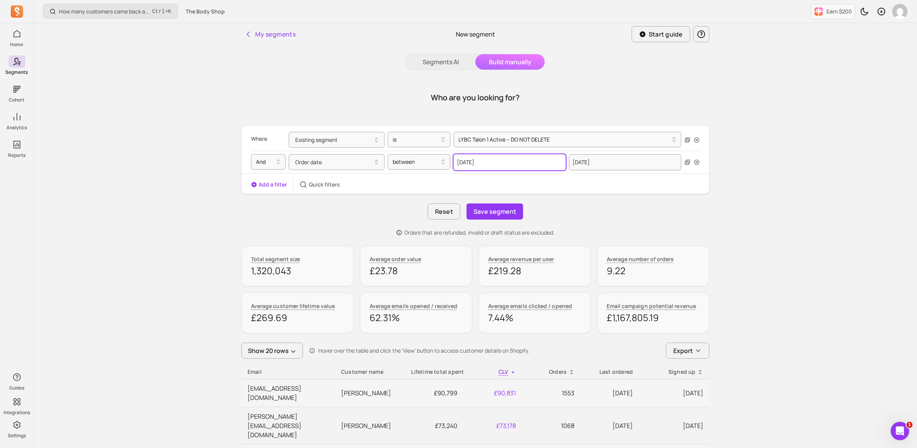
click at [517, 163] on input "[DATE]" at bounding box center [509, 162] width 112 height 16
select select "2024"
select select "September"
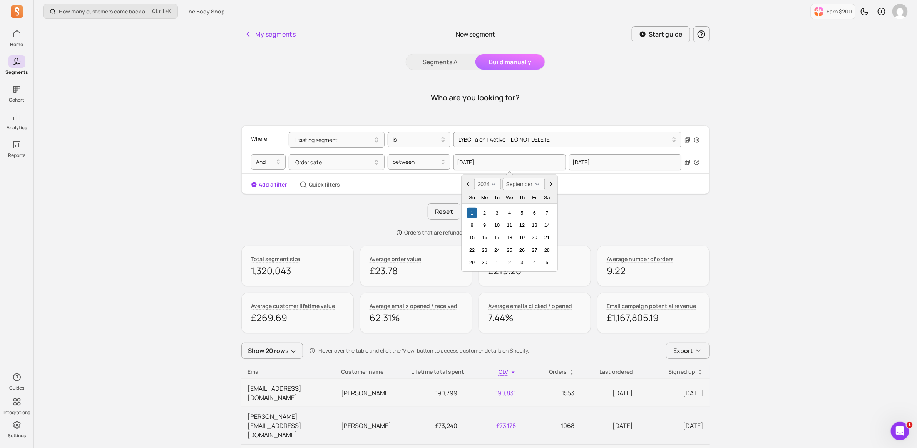
click at [492, 185] on select "2000 2001 2002 2003 2004 2005 2006 2007 2008 2009 2010 2011 2012 2013 2014 2015…" at bounding box center [487, 184] width 27 height 12
select select "2023"
click at [474, 178] on select "2000 2001 2002 2003 2004 2005 2006 2007 2008 2009 2010 2011 2012 2013 2014 2015…" at bounding box center [487, 184] width 27 height 12
click at [532, 213] on div "1" at bounding box center [534, 212] width 10 height 10
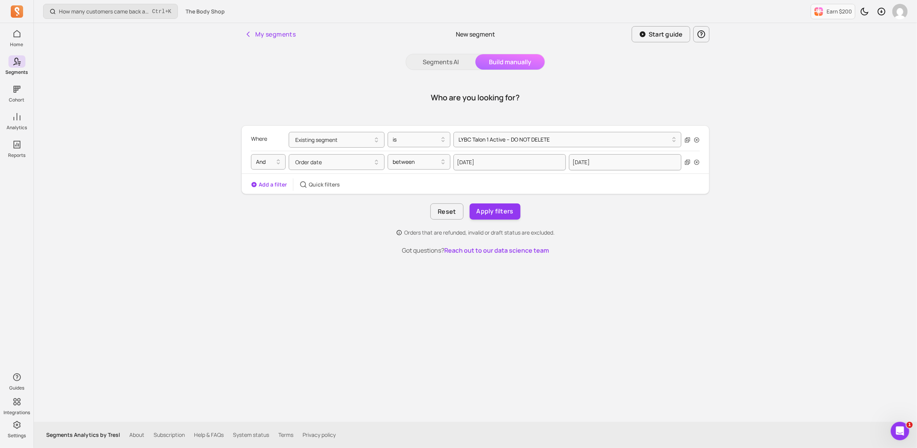
type input "[DATE]"
click at [615, 164] on input "[DATE]" at bounding box center [627, 162] width 112 height 16
select select "2025"
select select "August"
click at [613, 186] on select "2000 2001 2002 2003 2004 2005 2006 2007 2008 2009 2010 2011 2012 2013 2014 2015…" at bounding box center [603, 184] width 27 height 12
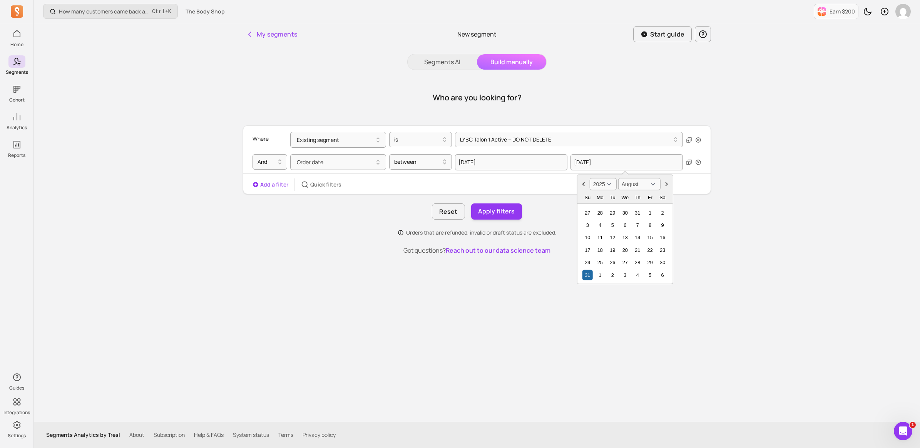
select select "2024"
click at [590, 178] on select "2000 2001 2002 2003 2004 2005 2006 2007 2008 2009 2010 2011 2012 2013 2014 2015…" at bounding box center [603, 184] width 27 height 12
click at [663, 261] on div "31" at bounding box center [663, 263] width 10 height 10
type input "[DATE]"
click at [503, 211] on button "Apply filters" at bounding box center [496, 212] width 51 height 16
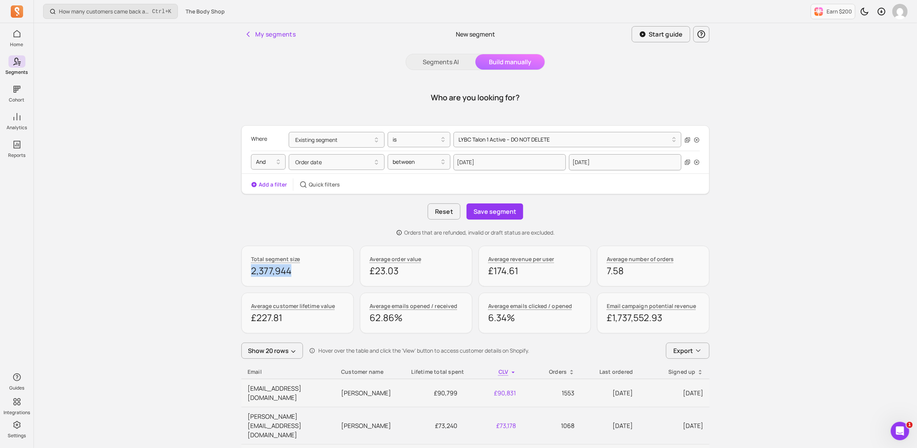
drag, startPoint x: 251, startPoint y: 271, endPoint x: 291, endPoint y: 275, distance: 39.8
click at [291, 275] on p "2,377,944" at bounding box center [297, 271] width 93 height 12
drag, startPoint x: 291, startPoint y: 275, endPoint x: 287, endPoint y: 271, distance: 5.7
copy p "2,377,944"
click at [602, 163] on input "[DATE]" at bounding box center [625, 162] width 112 height 16
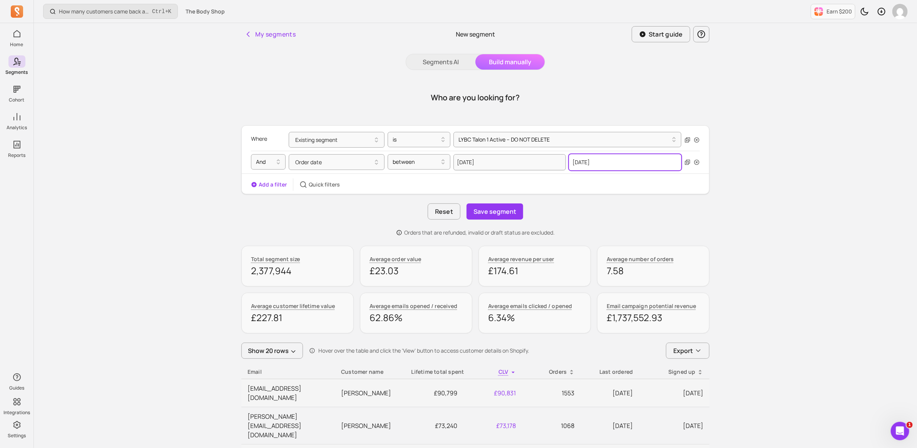
select select "2024"
select select "August"
click at [609, 183] on select "2000 2001 2002 2003 2004 2005 2006 2007 2008 2009 2010 2011 2012 2013 2014 2015…" at bounding box center [603, 184] width 27 height 12
select select "2025"
click at [590, 178] on select "2000 2001 2002 2003 2004 2005 2006 2007 2008 2009 2010 2011 2012 2013 2014 2015…" at bounding box center [603, 184] width 27 height 12
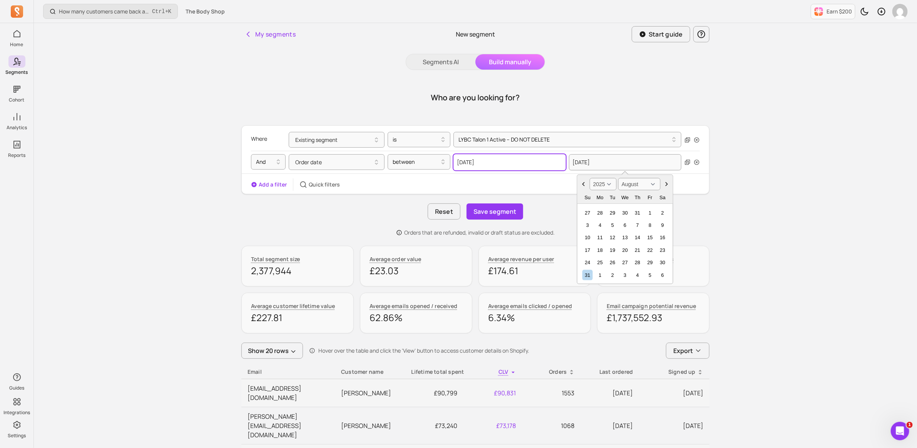
click at [519, 158] on input "[DATE]" at bounding box center [509, 162] width 112 height 16
select select "2023"
select select "September"
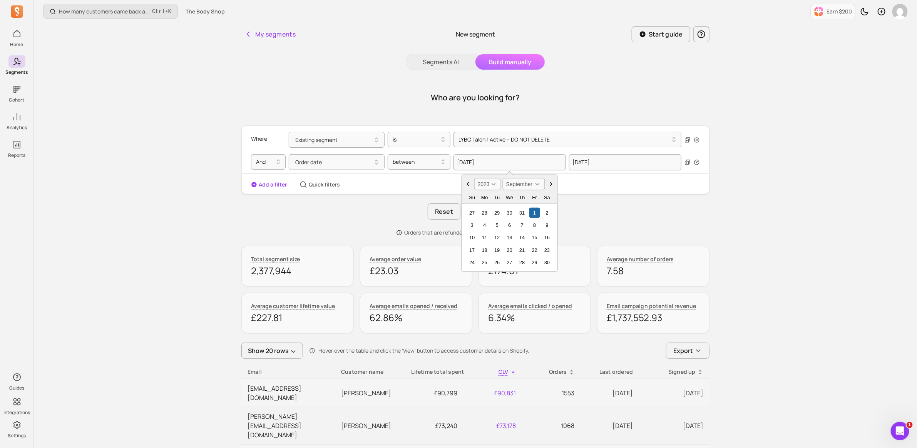
click at [496, 183] on select "2000 2001 2002 2003 2004 2005 2006 2007 2008 2009 2010 2011 2012 2013 2014 2015…" at bounding box center [487, 184] width 27 height 12
select select "2024"
click at [474, 178] on select "2000 2001 2002 2003 2004 2005 2006 2007 2008 2009 2010 2011 2012 2013 2014 2015…" at bounding box center [487, 184] width 27 height 12
click at [470, 217] on div "1" at bounding box center [472, 212] width 10 height 10
click at [479, 162] on input "[DATE]" at bounding box center [509, 162] width 112 height 16
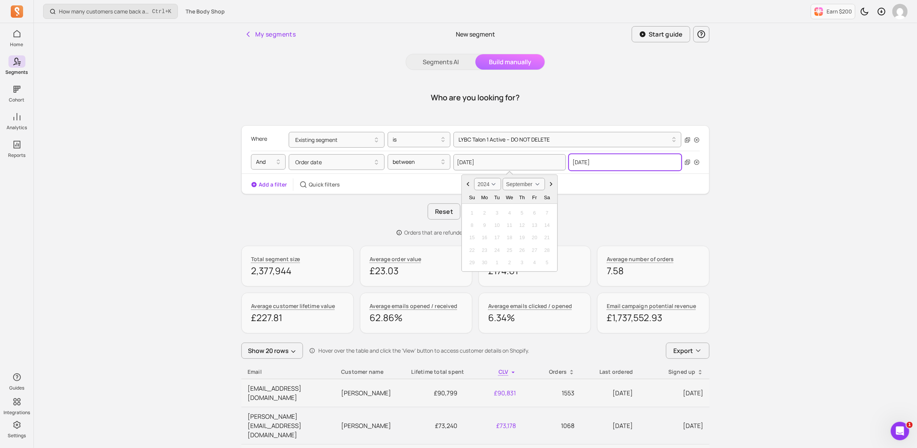
select select "2024"
select select "August"
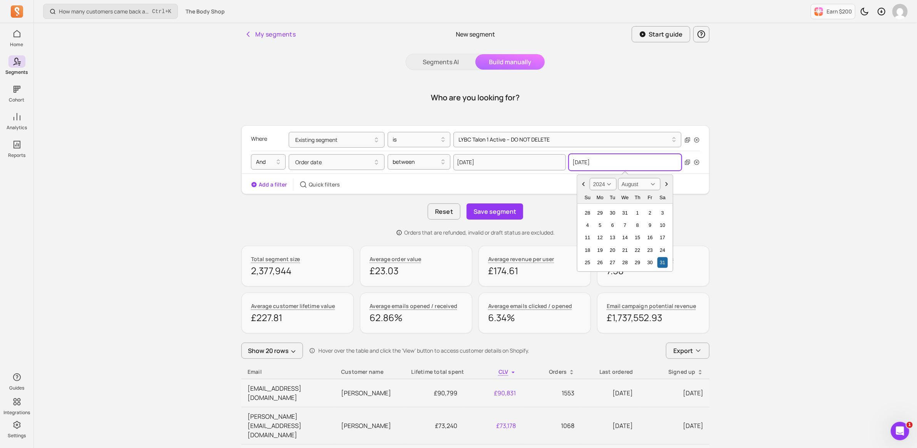
click at [586, 162] on input "[DATE]" at bounding box center [625, 162] width 112 height 16
click at [606, 184] on select "2000 2001 2002 2003 2004 2005 2006 2007 2008 2009 2010 2011 2012 2013 2014 2015…" at bounding box center [603, 184] width 27 height 12
select select "2025"
click at [590, 178] on select "2000 2001 2002 2003 2004 2005 2006 2007 2008 2009 2010 2011 2012 2013 2014 2015…" at bounding box center [603, 184] width 27 height 12
click at [586, 276] on div "31" at bounding box center [587, 275] width 10 height 10
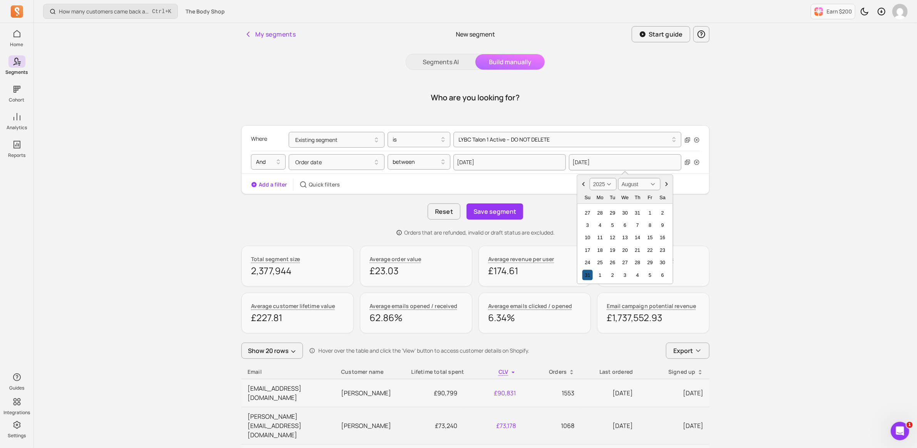
type input "[DATE]"
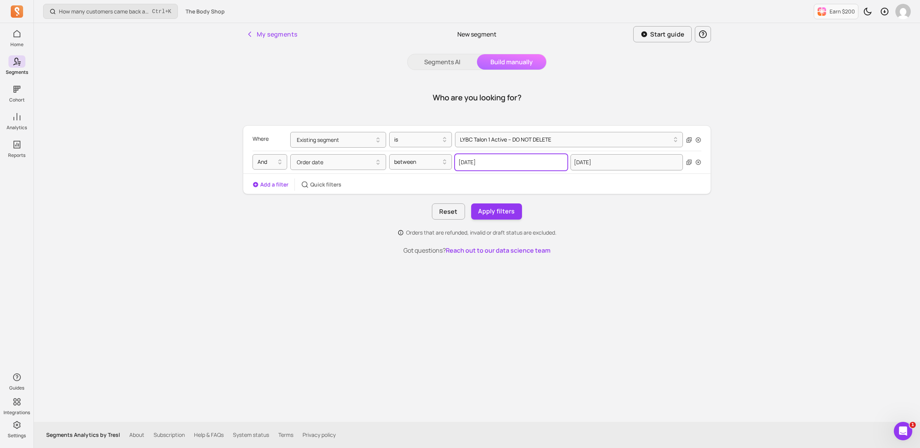
click at [516, 159] on input "[DATE]" at bounding box center [511, 162] width 112 height 16
select select "2023"
select select "September"
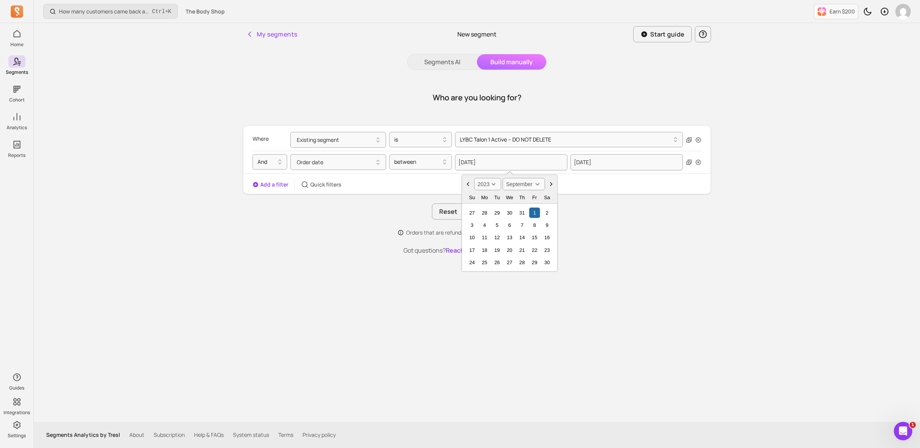
click at [492, 183] on select "2000 2001 2002 2003 2004 2005 2006 2007 2008 2009 2010 2011 2012 2013 2014 2015…" at bounding box center [487, 184] width 27 height 12
select select "2024"
click at [474, 178] on select "2000 2001 2002 2003 2004 2005 2006 2007 2008 2009 2010 2011 2012 2013 2014 2015…" at bounding box center [487, 184] width 27 height 12
click at [470, 212] on div "1" at bounding box center [472, 212] width 10 height 10
type input "[DATE]"
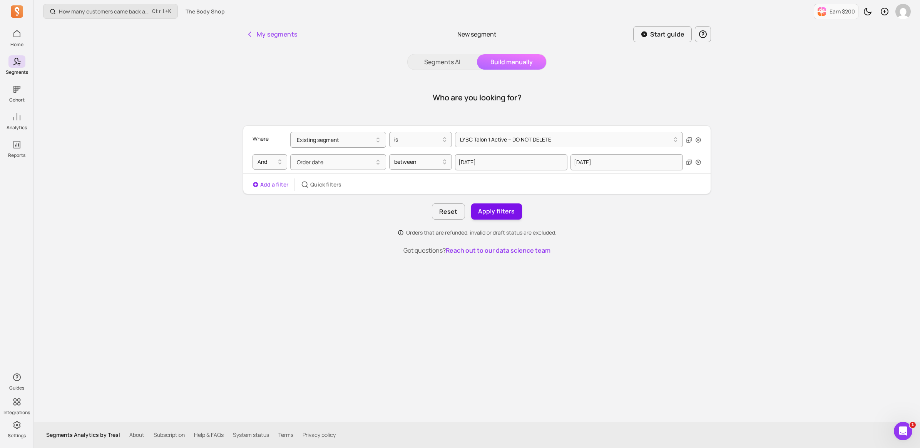
click at [509, 207] on button "Apply filters" at bounding box center [496, 212] width 51 height 16
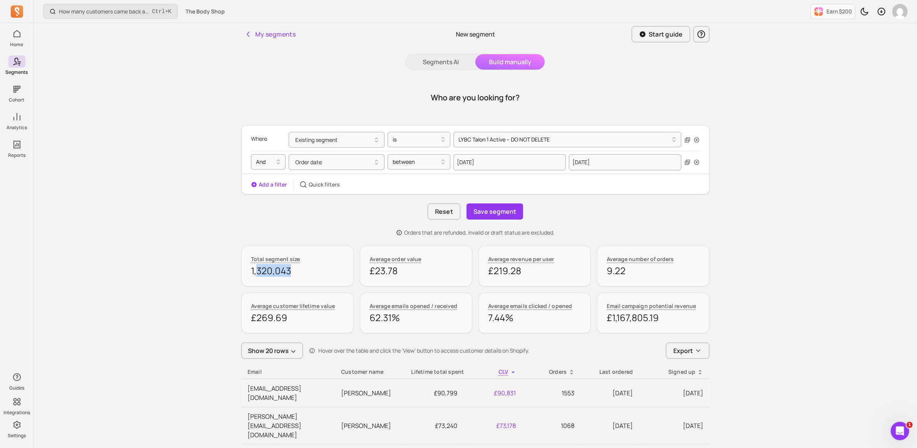
drag, startPoint x: 298, startPoint y: 271, endPoint x: 258, endPoint y: 273, distance: 39.7
click at [258, 273] on p "1,320,043" at bounding box center [297, 271] width 93 height 12
click at [271, 274] on p "1,320,043" at bounding box center [297, 271] width 93 height 12
click at [292, 273] on p "1,320,043" at bounding box center [297, 271] width 93 height 12
drag, startPoint x: 292, startPoint y: 272, endPoint x: 254, endPoint y: 272, distance: 37.3
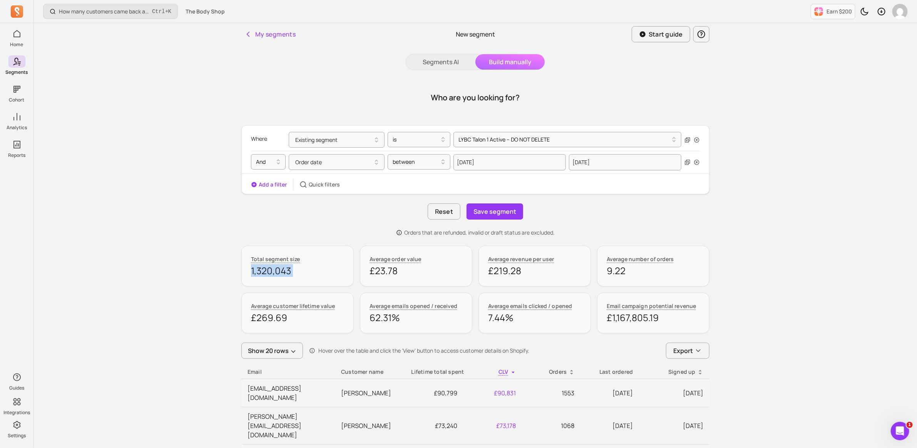
click at [254, 272] on p "1,320,043" at bounding box center [297, 271] width 93 height 12
drag, startPoint x: 254, startPoint y: 272, endPoint x: 262, endPoint y: 271, distance: 7.4
click at [496, 162] on input "[DATE]" at bounding box center [509, 162] width 112 height 16
select select "2024"
select select "September"
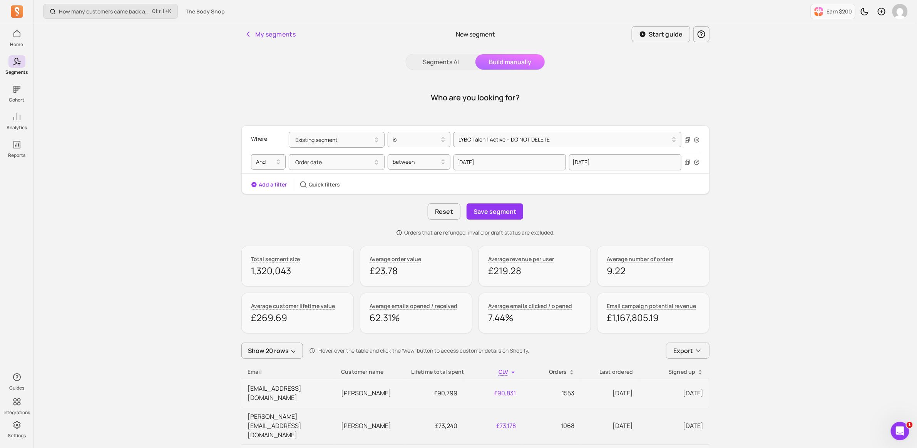
drag, startPoint x: 291, startPoint y: 273, endPoint x: 246, endPoint y: 274, distance: 45.1
click at [246, 274] on div "Total segment size 1,320,043" at bounding box center [297, 266] width 112 height 41
click at [269, 183] on button "Add a filter" at bounding box center [269, 185] width 36 height 8
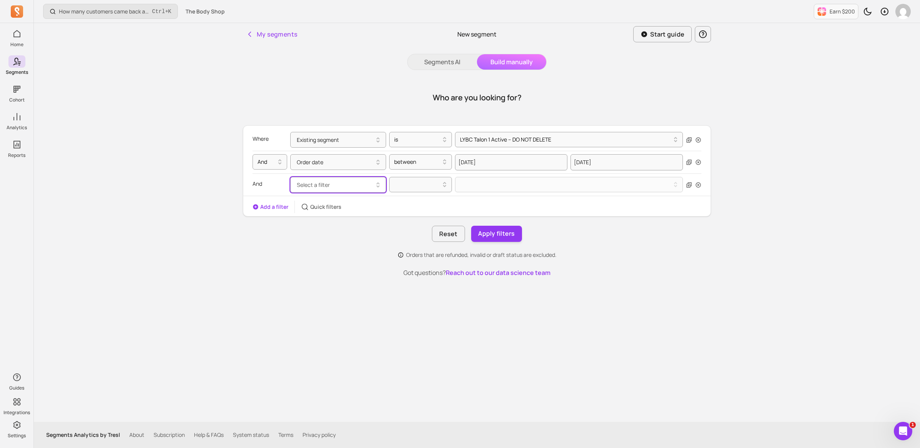
click at [326, 187] on span "Select a filter" at bounding box center [313, 184] width 33 height 7
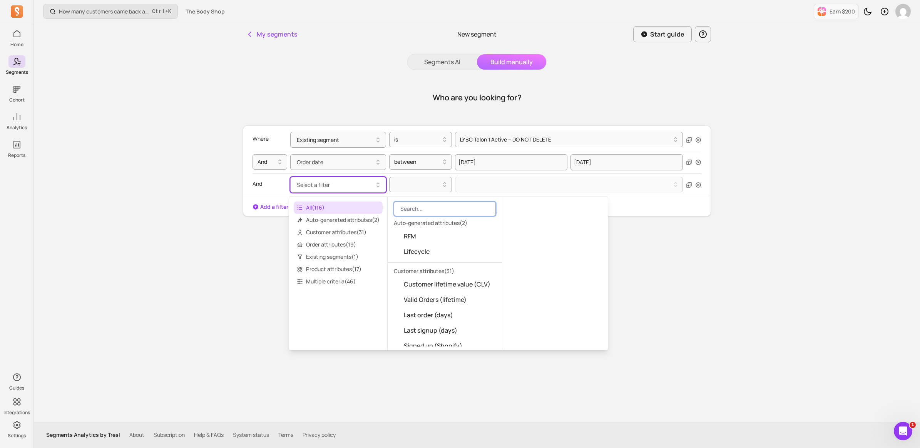
click at [457, 206] on input "search" at bounding box center [445, 209] width 102 height 15
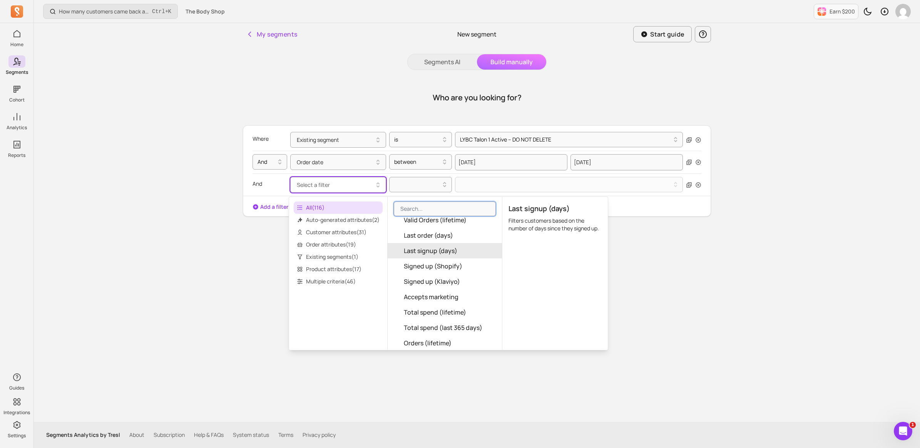
scroll to position [96, 0]
click at [435, 210] on input "search" at bounding box center [445, 209] width 102 height 15
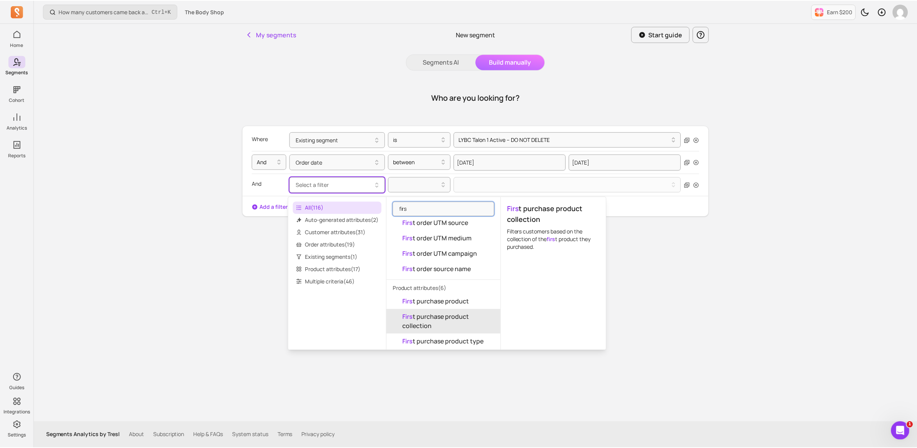
scroll to position [0, 0]
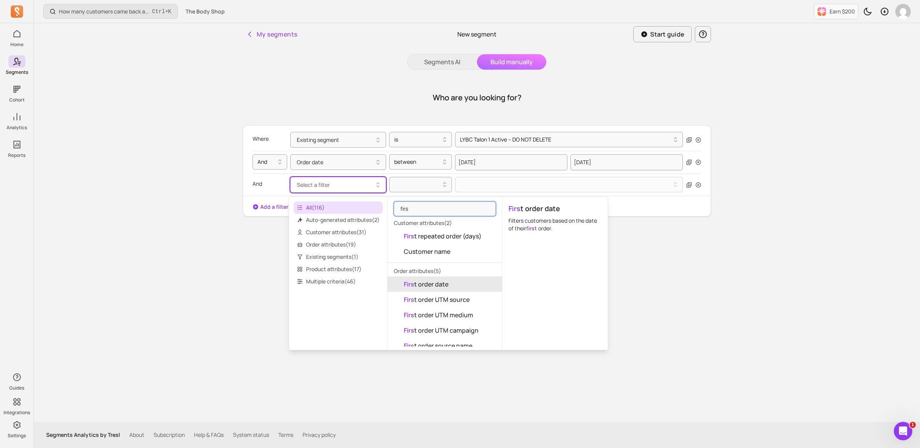
type input "firs"
click at [452, 282] on button "Firs t order date" at bounding box center [445, 284] width 114 height 15
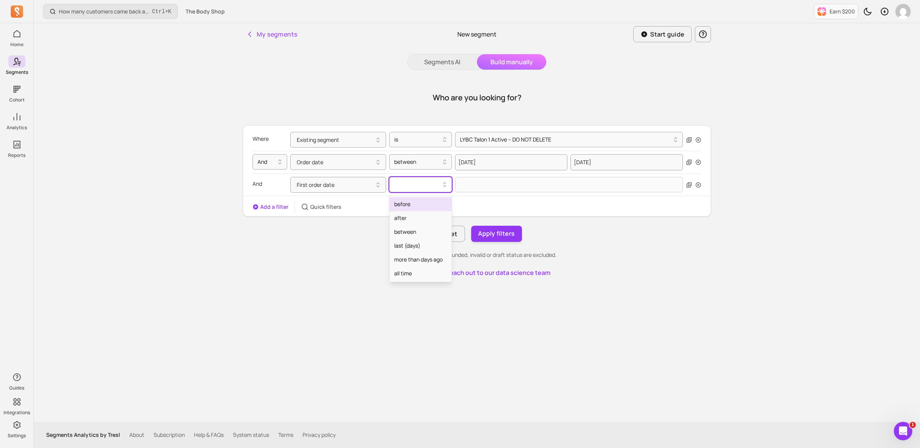
click at [430, 182] on div at bounding box center [417, 184] width 47 height 9
click at [421, 206] on div "before" at bounding box center [421, 204] width 62 height 14
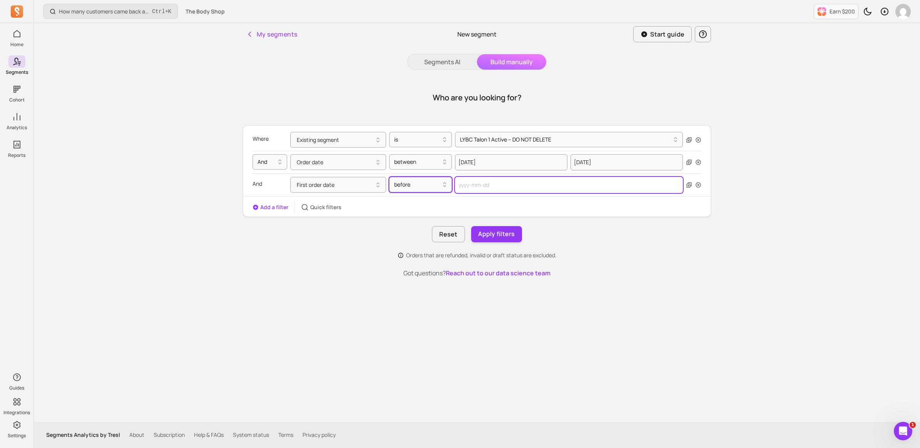
click at [503, 189] on input "text" at bounding box center [569, 185] width 228 height 16
select select "2025"
select select "September"
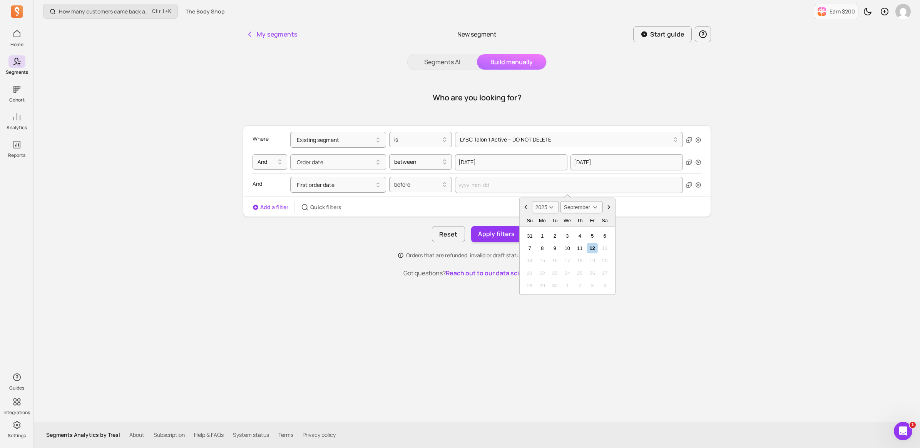
click at [548, 208] on select "2000 2001 2002 2003 2004 2005 2006 2007 2008 2009 2010 2011 2012 2013 2014 2015…" at bounding box center [545, 207] width 27 height 12
select select "2024"
click at [532, 201] on select "2000 2001 2002 2003 2004 2005 2006 2007 2008 2009 2010 2011 2012 2013 2014 2015…" at bounding box center [545, 207] width 27 height 12
click at [596, 208] on select "January February March April May June July August September October November De…" at bounding box center [581, 207] width 42 height 12
select select "August"
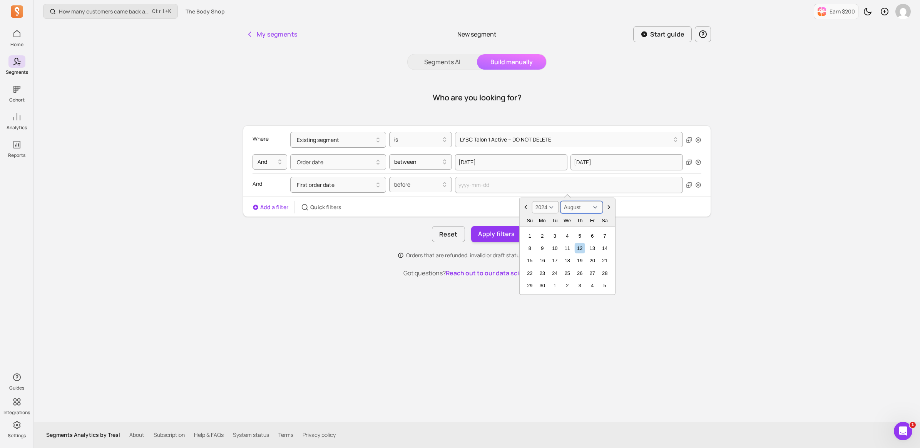
click at [560, 201] on select "January February March April May June July August September October November De…" at bounding box center [581, 207] width 42 height 12
click at [564, 234] on div "31" at bounding box center [567, 236] width 10 height 10
type input "[DATE]"
click at [504, 235] on button "Apply filters" at bounding box center [496, 234] width 51 height 16
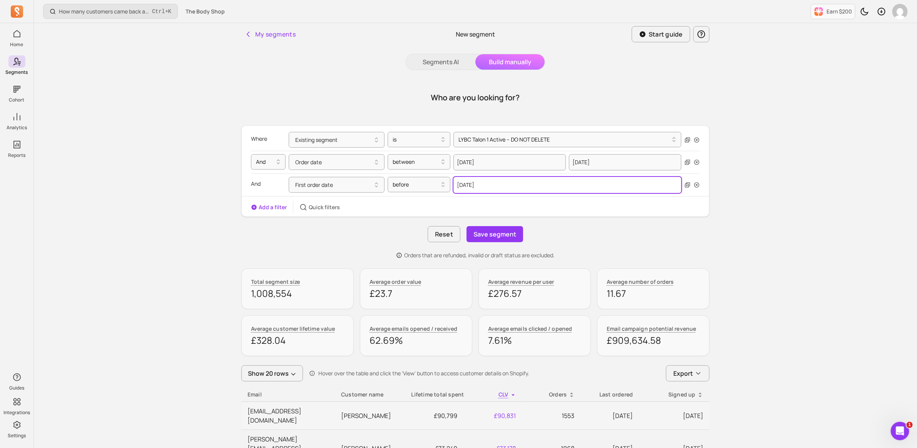
select select "2024"
click at [473, 185] on input "[DATE]" at bounding box center [567, 185] width 228 height 16
click at [595, 208] on select "January February March April May June July August September October November De…" at bounding box center [581, 207] width 42 height 12
select select "August"
click at [560, 201] on select "January February March April May June July August September October November De…" at bounding box center [581, 207] width 42 height 12
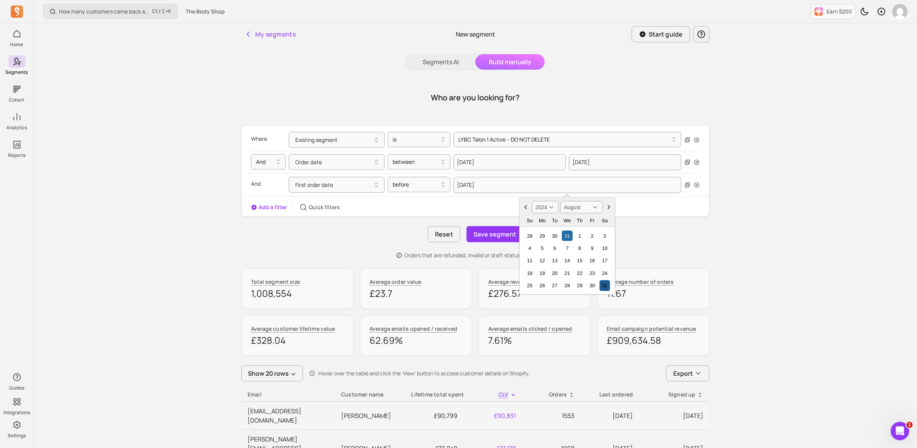
click at [605, 284] on div "31" at bounding box center [605, 286] width 10 height 10
type input "[DATE]"
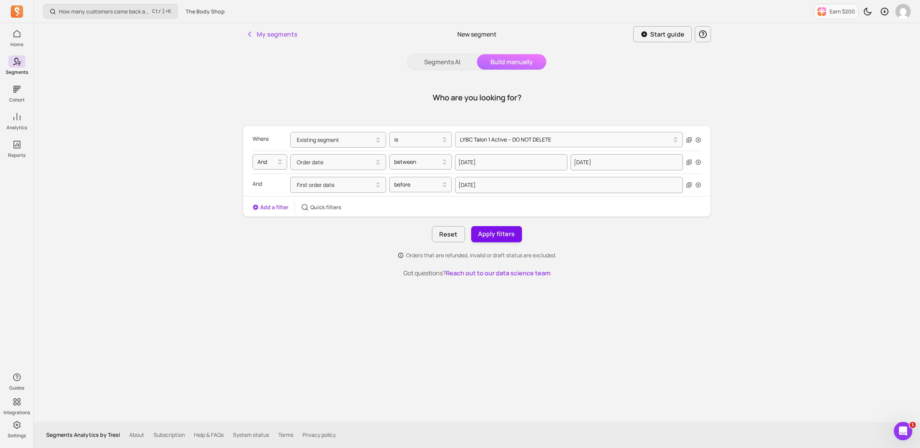
click at [509, 236] on button "Apply filters" at bounding box center [496, 234] width 51 height 16
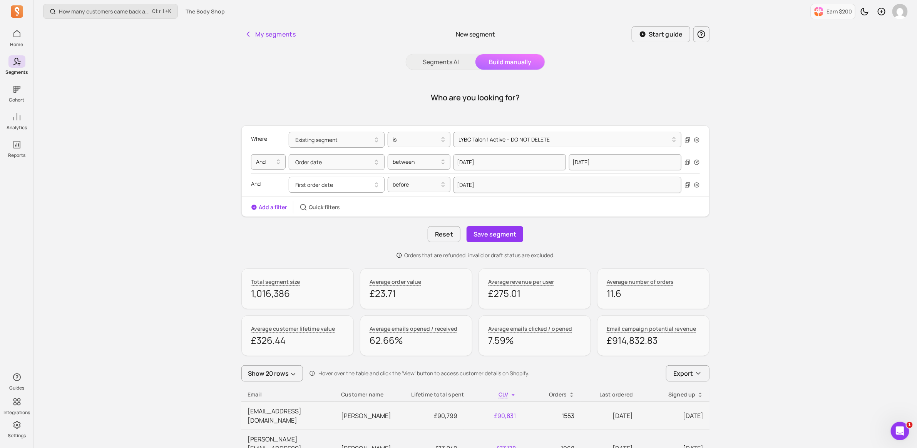
click at [335, 187] on button "First order date" at bounding box center [337, 185] width 96 height 16
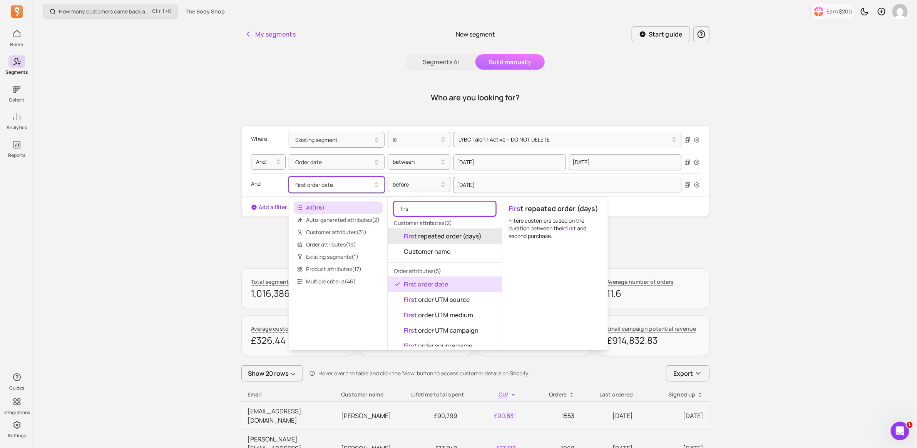
click at [428, 207] on input "firs" at bounding box center [445, 209] width 102 height 15
drag, startPoint x: 425, startPoint y: 208, endPoint x: 392, endPoint y: 207, distance: 32.7
click at [393, 208] on div "firs" at bounding box center [445, 209] width 114 height 18
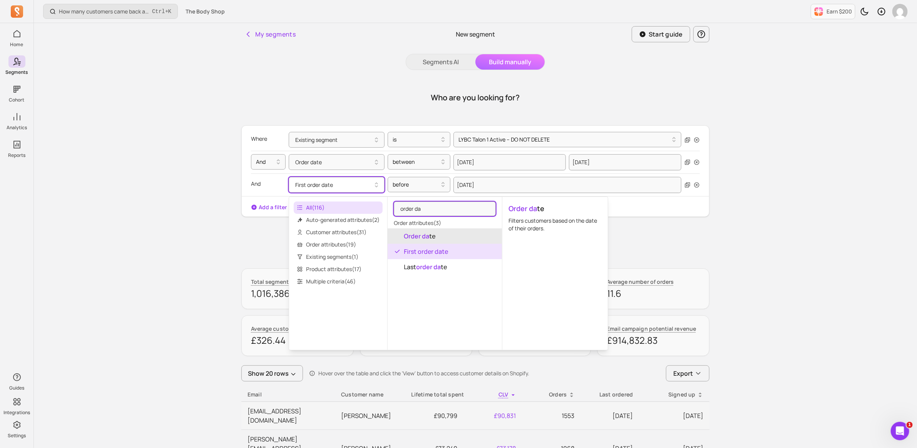
type input "order da"
click at [441, 236] on button "Order da te" at bounding box center [445, 236] width 114 height 15
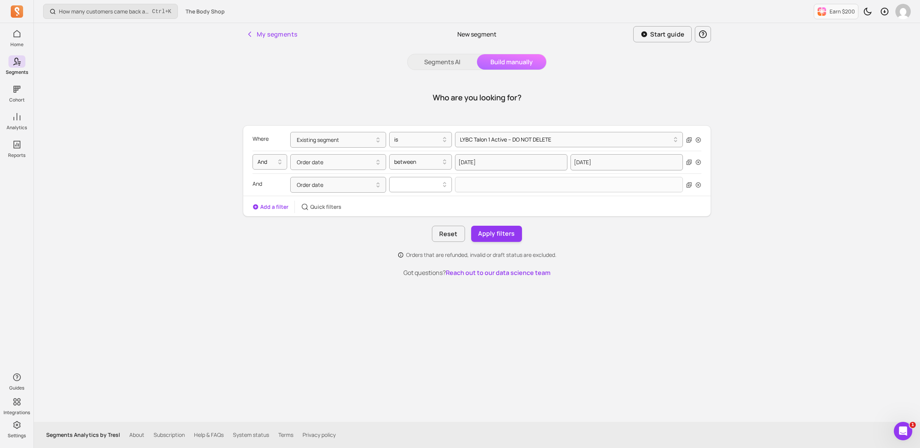
click at [433, 184] on div at bounding box center [417, 184] width 47 height 9
click at [413, 232] on div "between" at bounding box center [421, 232] width 62 height 14
click at [503, 182] on input "text" at bounding box center [511, 185] width 112 height 16
select select "2025"
select select "September"
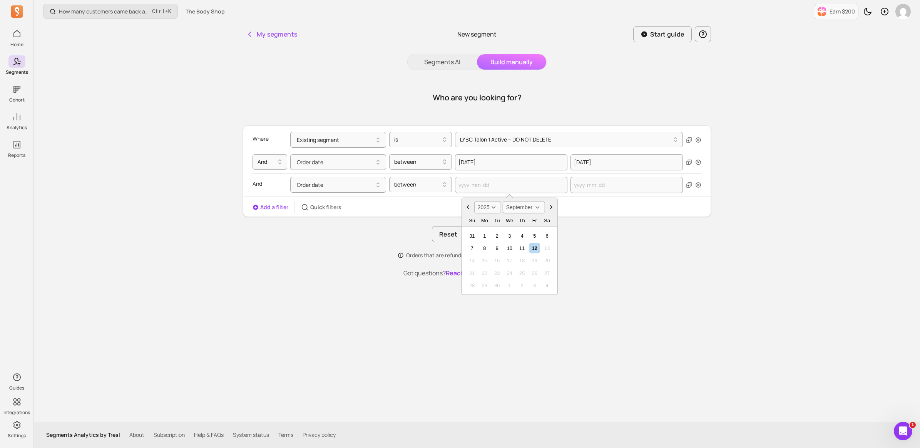
click at [494, 206] on select "2000 2001 2002 2003 2004 2005 2006 2007 2008 2009 2010 2011 2012 2013 2014 2015…" at bounding box center [487, 207] width 27 height 12
select select "2024"
click at [474, 201] on select "2000 2001 2002 2003 2004 2005 2006 2007 2008 2009 2010 2011 2012 2013 2014 2015…" at bounding box center [487, 207] width 27 height 12
click at [473, 234] on div "1" at bounding box center [472, 236] width 10 height 10
type input "[DATE]"
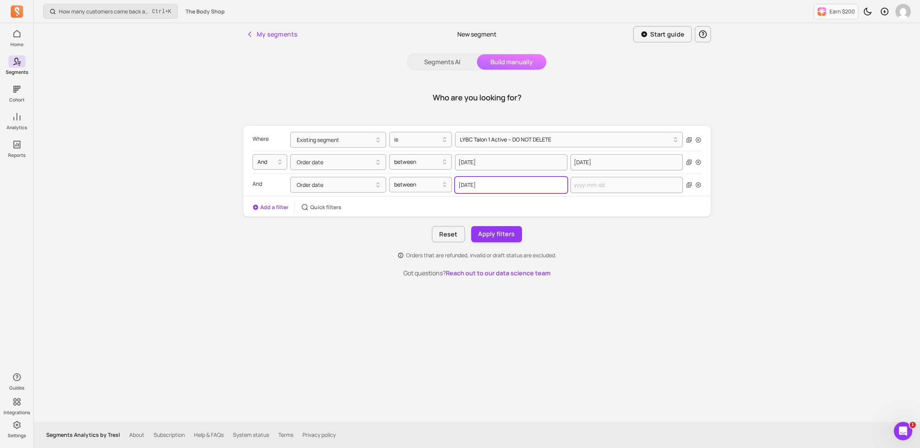
click at [512, 189] on input "[DATE]" at bounding box center [511, 185] width 112 height 16
select select "2024"
select select "September"
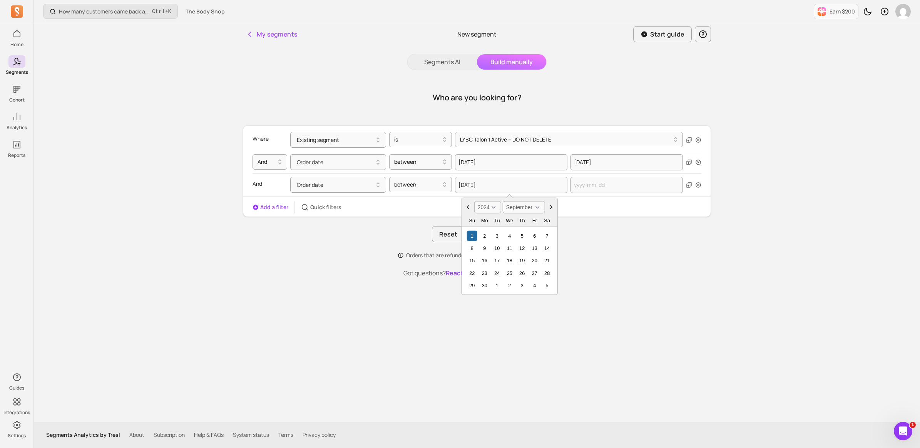
click at [491, 205] on select "2000 2001 2002 2003 2004 2005 2006 2007 2008 2009 2010 2011 2012 2013 2014 2015…" at bounding box center [487, 207] width 27 height 12
select select "2023"
click at [474, 201] on select "2000 2001 2002 2003 2004 2005 2006 2007 2008 2009 2010 2011 2012 2013 2014 2015…" at bounding box center [487, 207] width 27 height 12
click at [532, 236] on div "1" at bounding box center [534, 236] width 10 height 10
type input "[DATE]"
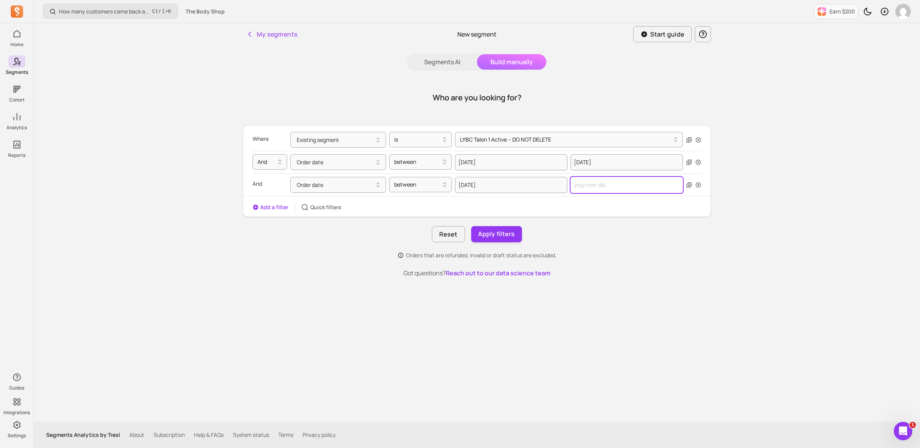
select select "2025"
select select "September"
click at [611, 183] on input "text" at bounding box center [627, 185] width 112 height 16
click at [609, 209] on select "2000 2001 2002 2003 2004 2005 2006 2007 2008 2009 2010 2011 2012 2013 2014 2015…" at bounding box center [603, 207] width 27 height 12
select select "2024"
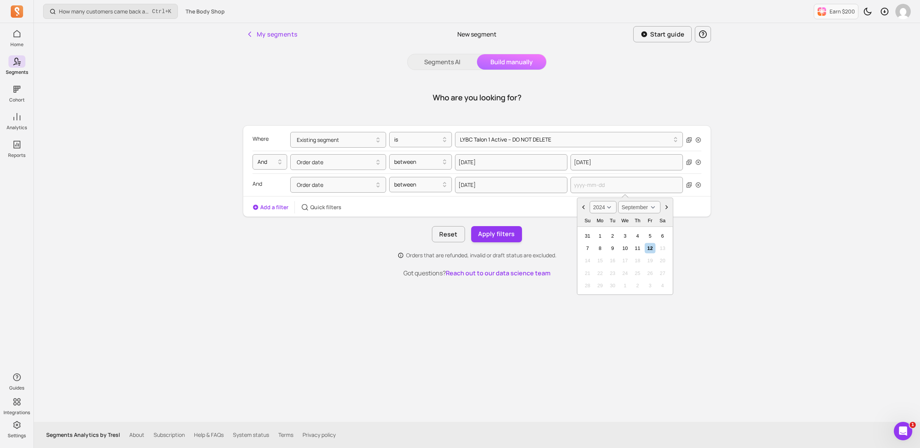
click at [590, 201] on select "2000 2001 2002 2003 2004 2005 2006 2007 2008 2009 2010 2011 2012 2013 2014 2015…" at bounding box center [603, 207] width 27 height 12
click at [611, 205] on select "2000 2001 2002 2003 2004 2005 2006 2007 2008 2009 2010 2011 2012 2013 2014 2015…" at bounding box center [603, 207] width 27 height 12
click at [590, 201] on select "2000 2001 2002 2003 2004 2005 2006 2007 2008 2009 2010 2011 2012 2013 2014 2015…" at bounding box center [603, 207] width 27 height 12
click at [668, 206] on icon "Choose Date" at bounding box center [667, 208] width 8 height 8
click at [581, 205] on icon "Choose Date" at bounding box center [584, 208] width 8 height 8
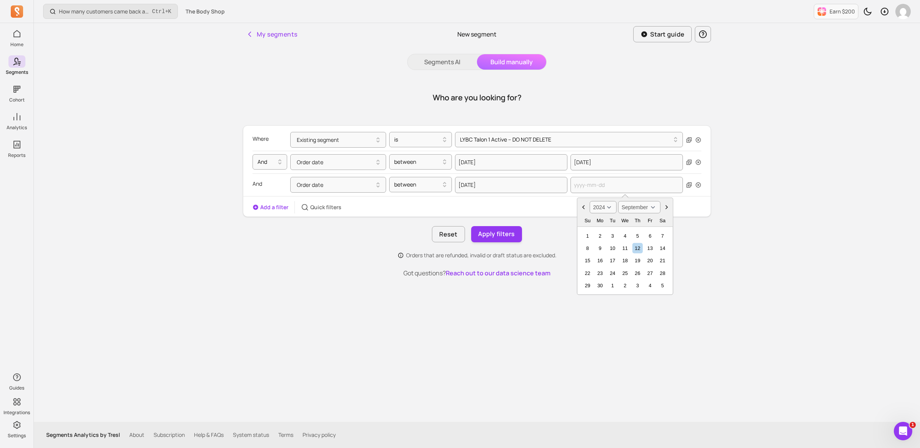
click at [581, 205] on icon "Choose Date" at bounding box center [584, 208] width 8 height 8
select select "August"
click at [664, 284] on div "31" at bounding box center [663, 286] width 10 height 10
type input "[DATE]"
click at [503, 234] on button "Apply filters" at bounding box center [496, 234] width 51 height 16
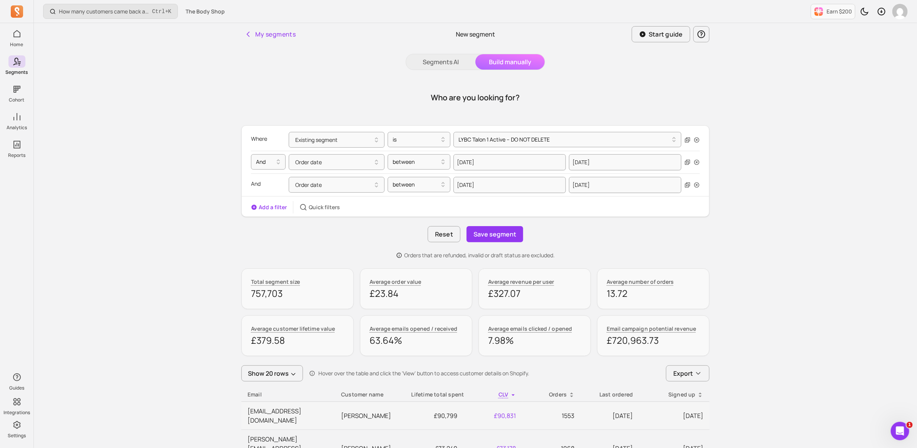
click at [267, 206] on button "Add a filter" at bounding box center [269, 208] width 36 height 8
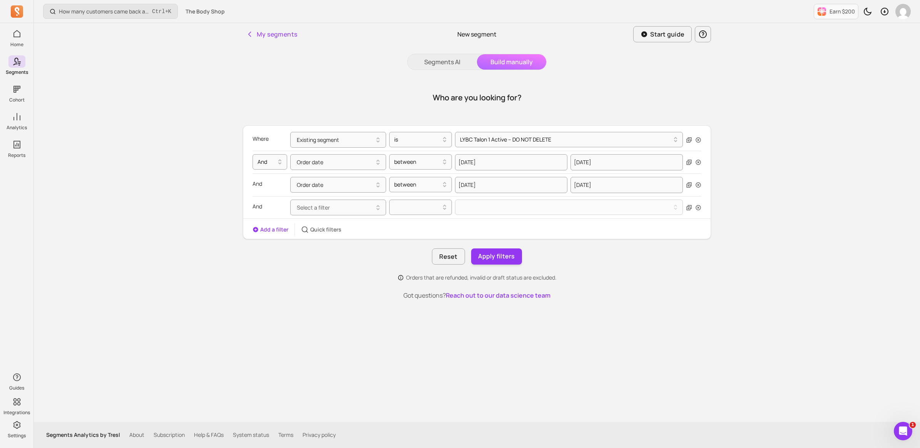
click at [256, 206] on p "And" at bounding box center [258, 207] width 10 height 14
drag, startPoint x: 256, startPoint y: 206, endPoint x: 260, endPoint y: 205, distance: 4.4
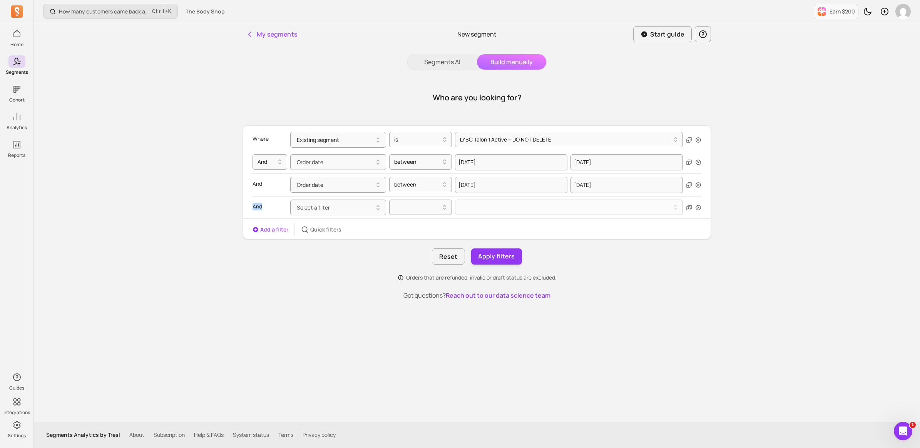
click at [260, 205] on p "And" at bounding box center [258, 207] width 10 height 14
click at [263, 184] on div "And" at bounding box center [270, 185] width 35 height 16
click at [278, 164] on icon at bounding box center [279, 163] width 3 height 2
click at [214, 187] on div "How many customers came back and made another purchase? Ctrl + K The Body Shop …" at bounding box center [477, 224] width 886 height 448
click at [326, 211] on span "Select a filter" at bounding box center [313, 207] width 33 height 7
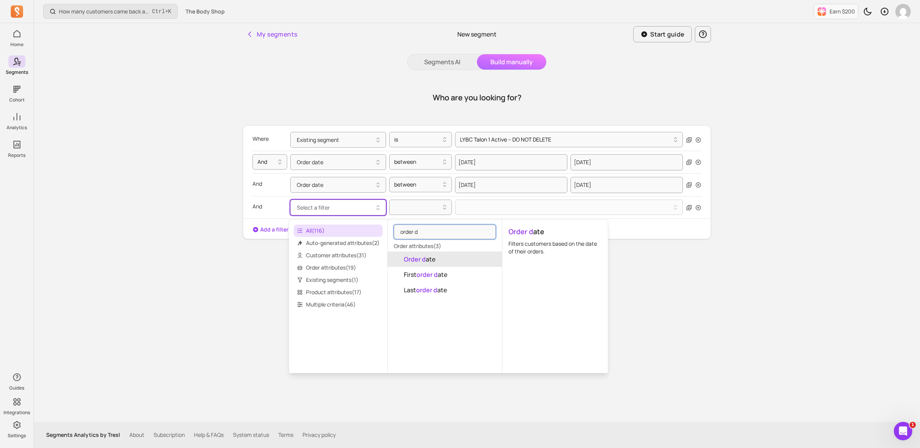
type input "order d"
click at [445, 257] on button "Order d ate" at bounding box center [445, 259] width 114 height 15
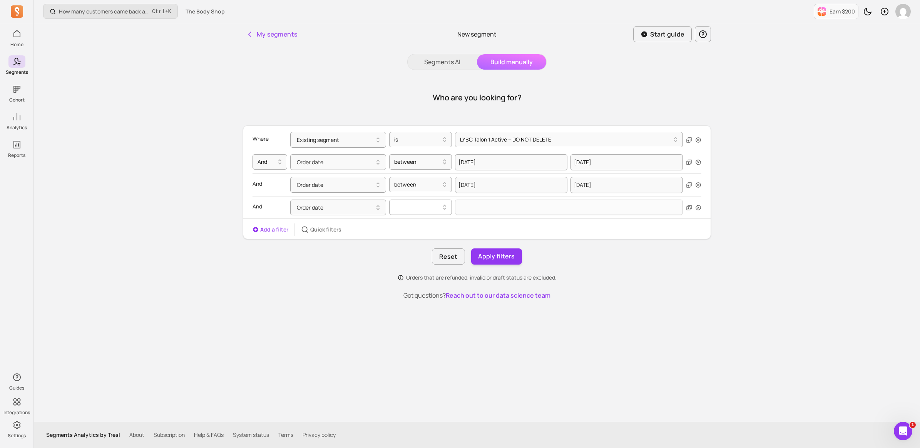
click at [430, 210] on div at bounding box center [417, 207] width 47 height 9
click at [318, 297] on p "Got questions? Reach out to our data science team" at bounding box center [477, 295] width 468 height 9
click at [413, 184] on div at bounding box center [417, 184] width 47 height 9
click at [414, 201] on div "before" at bounding box center [421, 204] width 62 height 14
select select "2025"
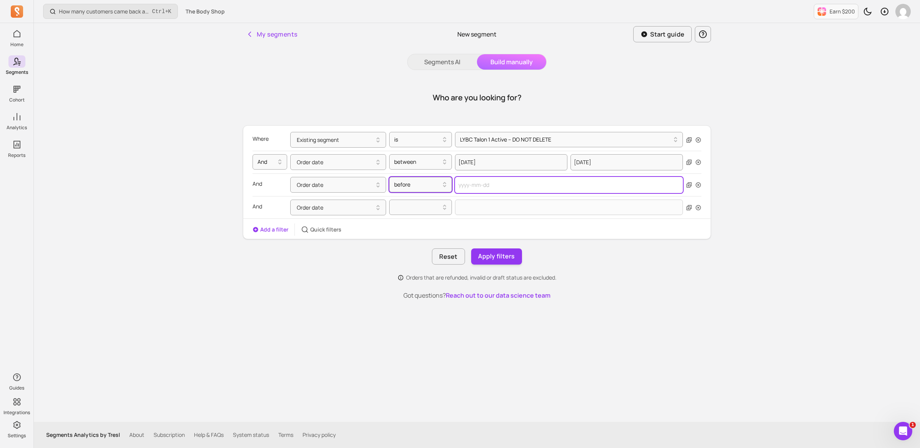
select select "September"
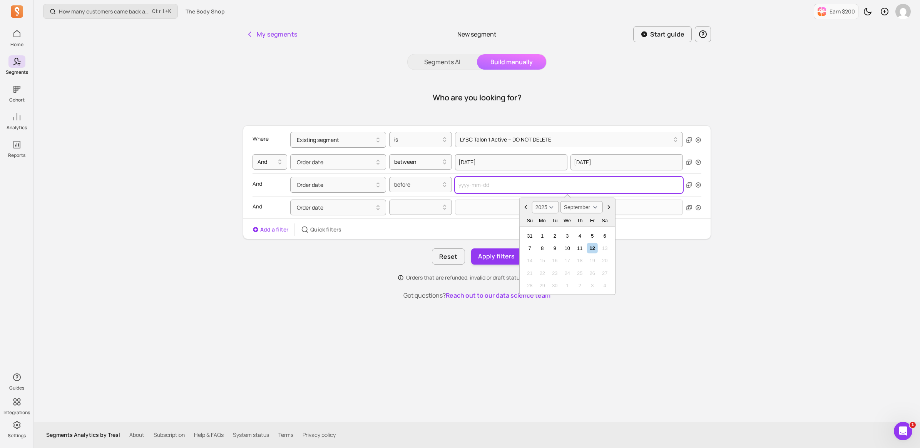
click at [490, 184] on input "text" at bounding box center [569, 185] width 228 height 16
click at [547, 209] on select "2000 2001 2002 2003 2004 2005 2006 2007 2008 2009 2010 2011 2012 2013 2014 2015…" at bounding box center [545, 207] width 27 height 12
select select "2024"
click at [532, 201] on select "2000 2001 2002 2003 2004 2005 2006 2007 2008 2009 2010 2011 2012 2013 2014 2015…" at bounding box center [545, 207] width 27 height 12
click at [586, 203] on select "January February March April May June July August September October November De…" at bounding box center [581, 207] width 42 height 12
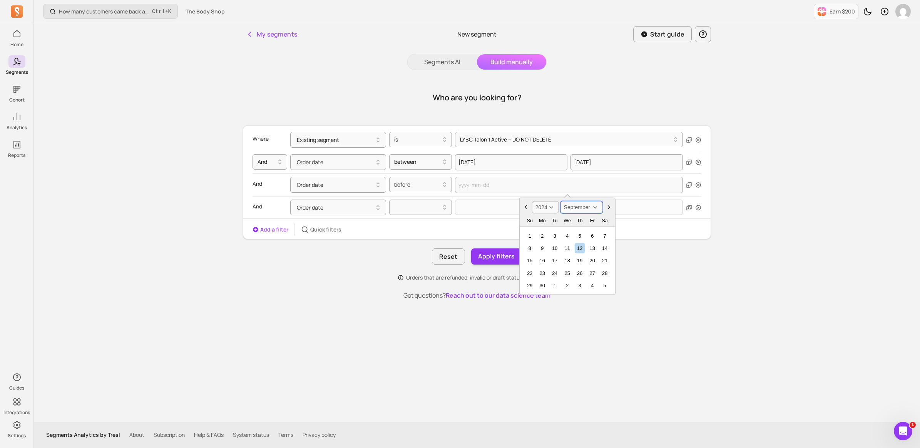
select select "August"
click at [560, 201] on select "January February March April May June July August September October November De…" at bounding box center [581, 207] width 42 height 12
click at [605, 283] on div "31" at bounding box center [605, 286] width 10 height 10
type input "[DATE]"
click at [486, 255] on button "Apply filters" at bounding box center [496, 257] width 51 height 16
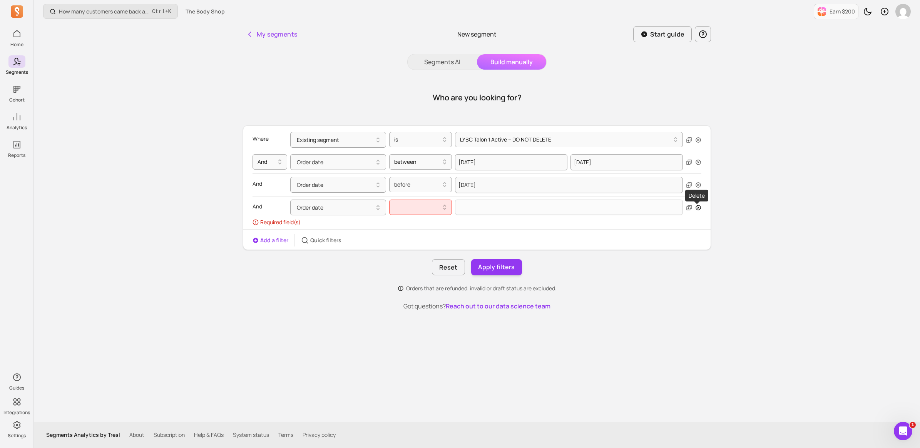
drag, startPoint x: 698, startPoint y: 208, endPoint x: 686, endPoint y: 225, distance: 20.7
click at [697, 208] on icon "button" at bounding box center [698, 208] width 6 height 6
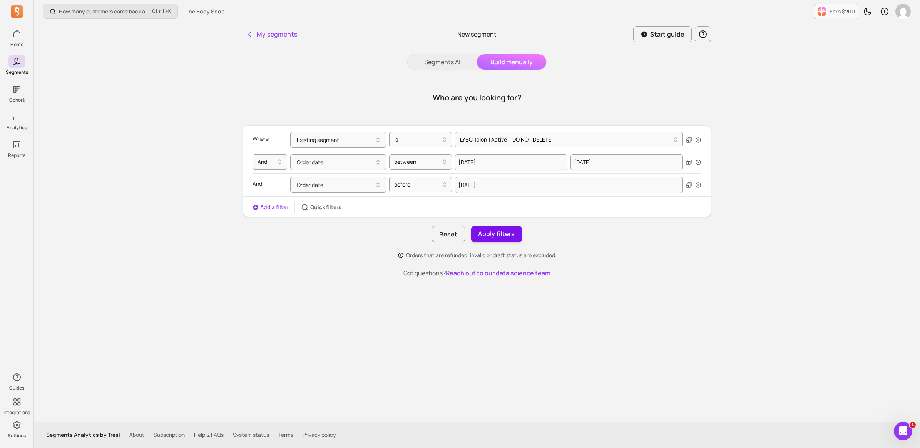
click at [485, 236] on button "Apply filters" at bounding box center [496, 234] width 51 height 16
